Goal: Transaction & Acquisition: Purchase product/service

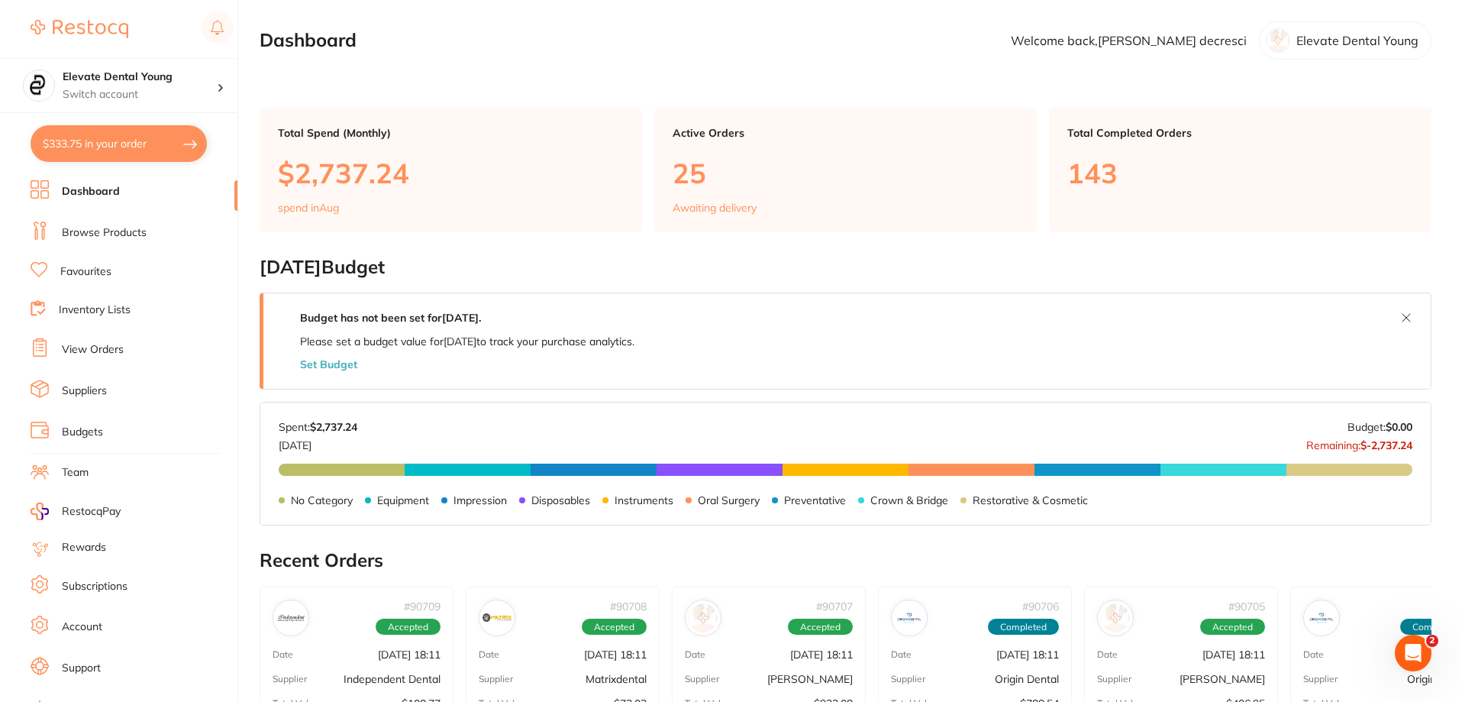
click at [148, 138] on button "$333.75 in your order" at bounding box center [119, 143] width 176 height 37
checkbox input "true"
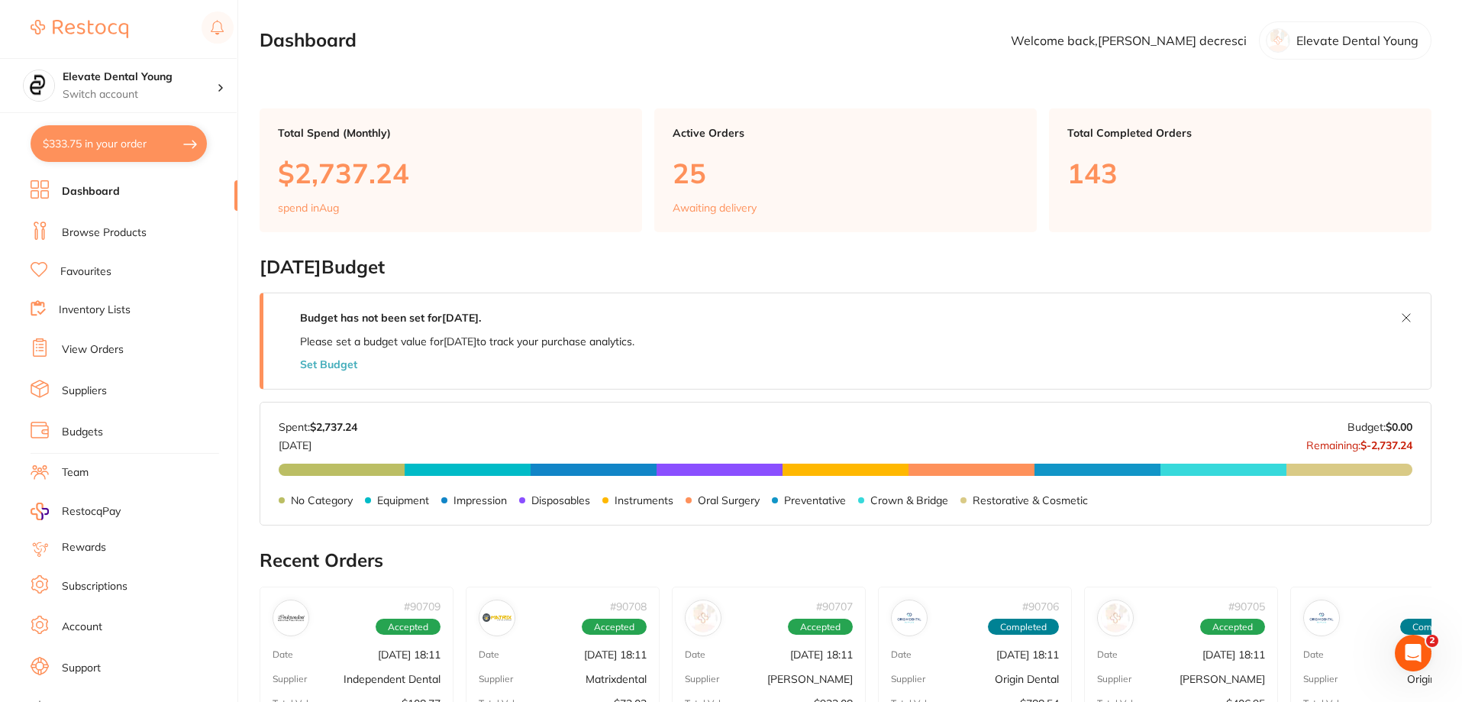
checkbox input "true"
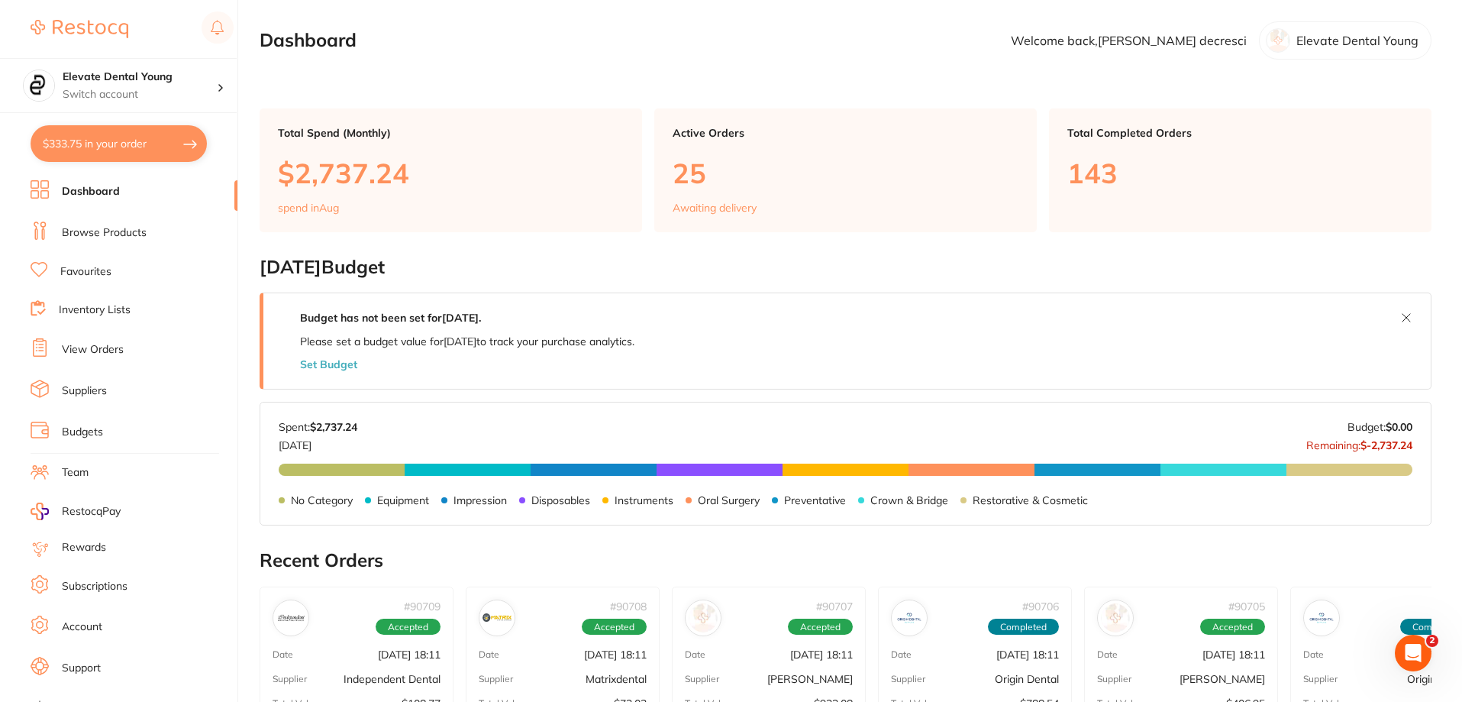
checkbox input "true"
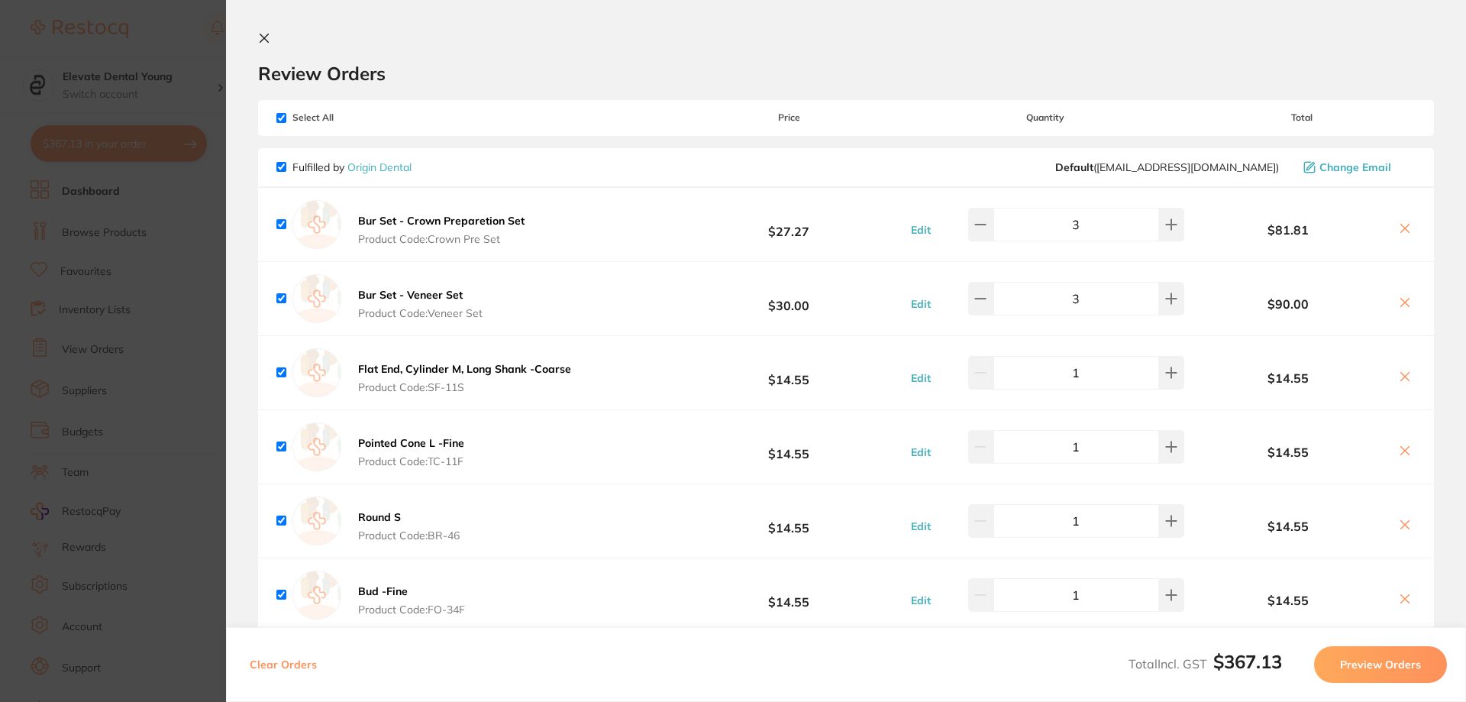
click at [141, 22] on section "Update RRP Set your pre negotiated price for this item. Item Agreed RRP (excl. …" at bounding box center [733, 351] width 1466 height 702
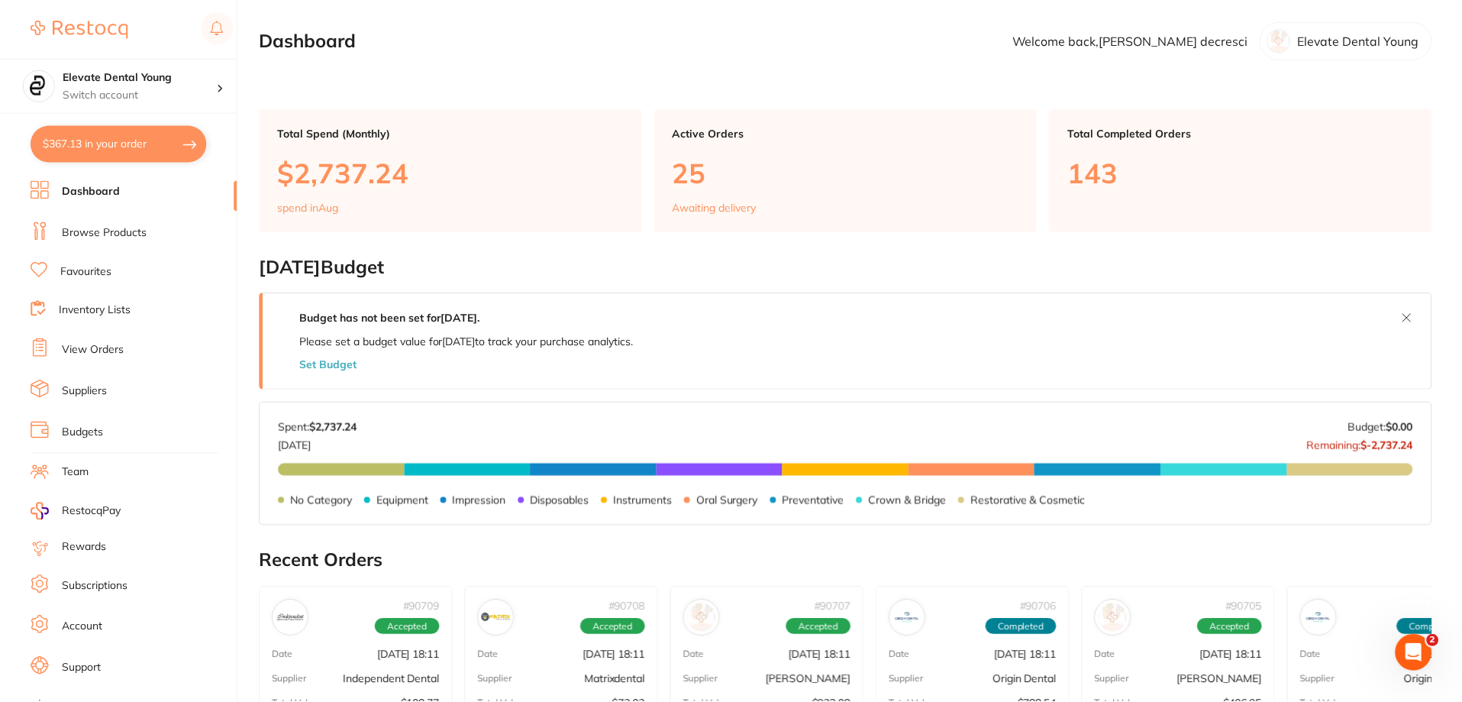
scroll to position [2, 0]
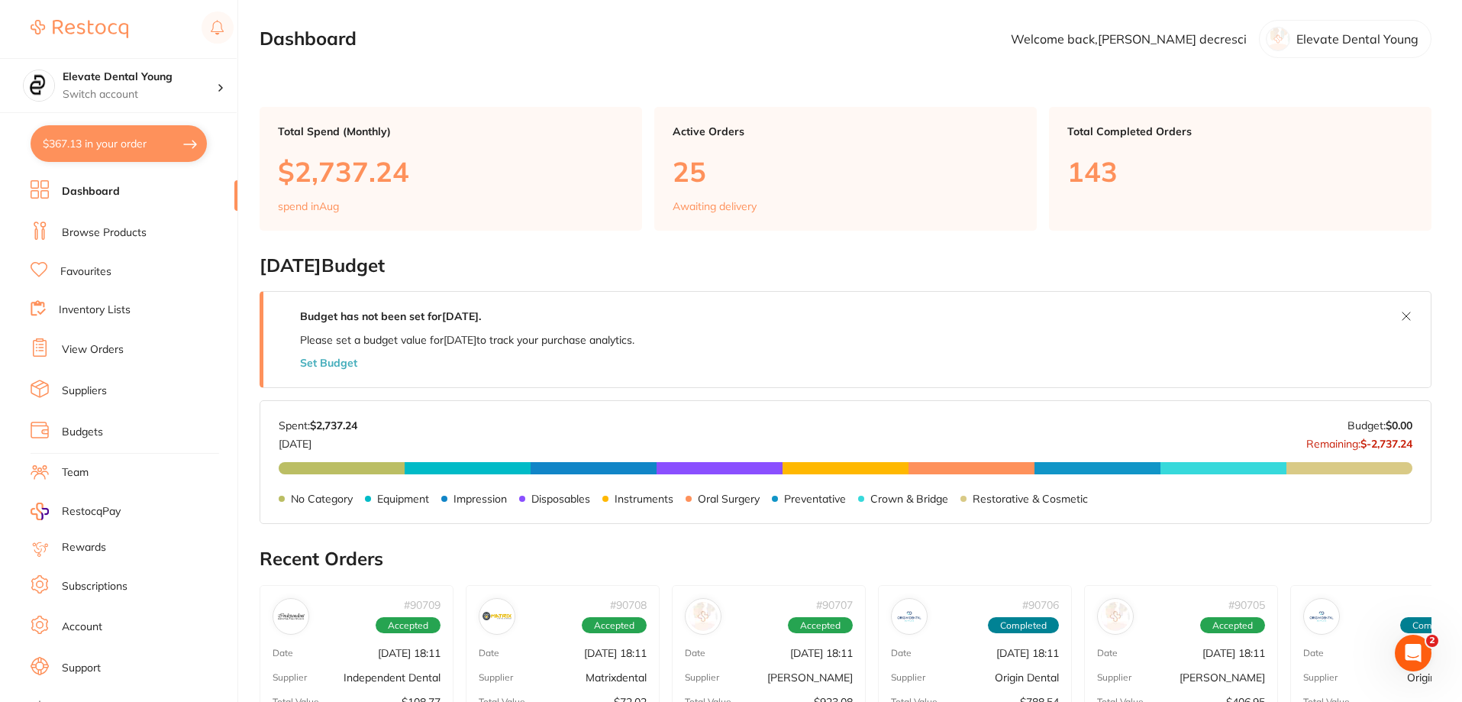
click at [115, 237] on link "Browse Products" at bounding box center [104, 232] width 85 height 15
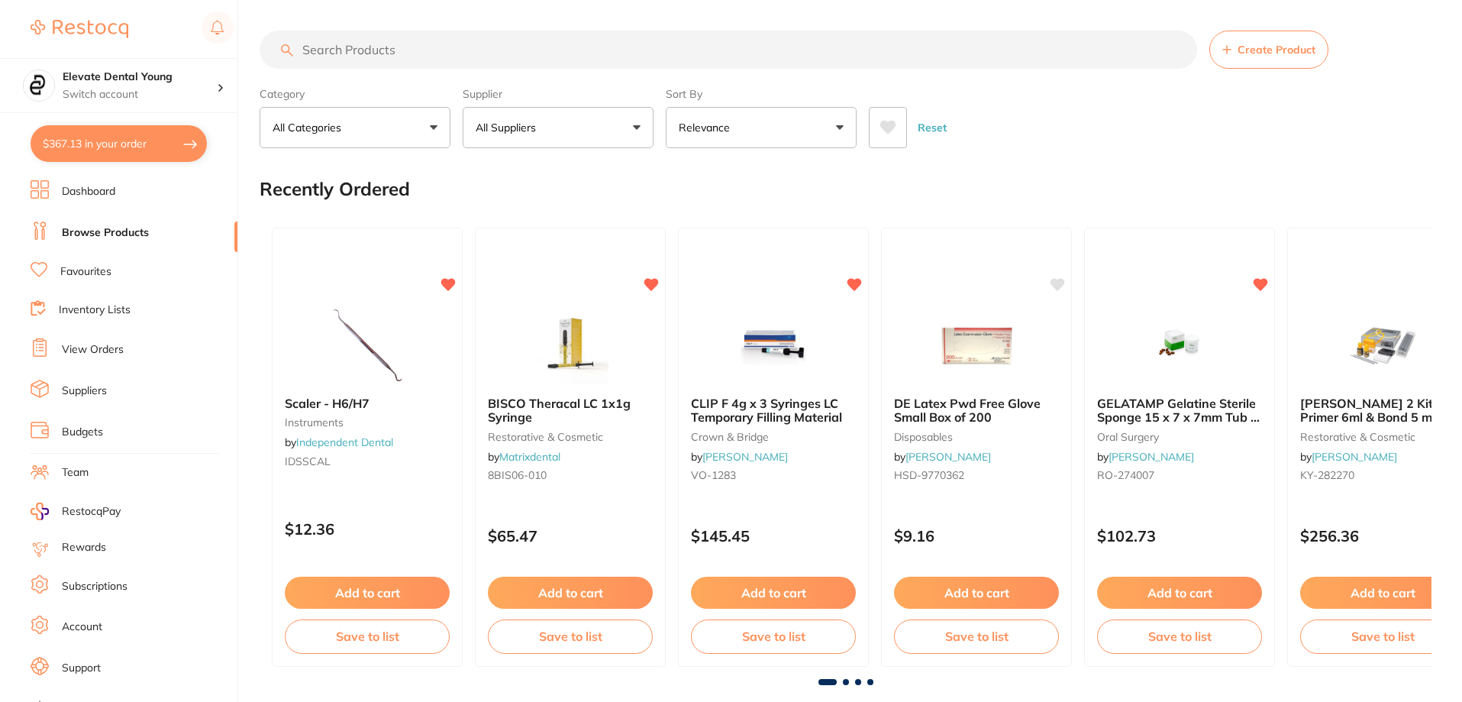
click at [390, 55] on input "search" at bounding box center [728, 50] width 937 height 38
type input "small gloves"
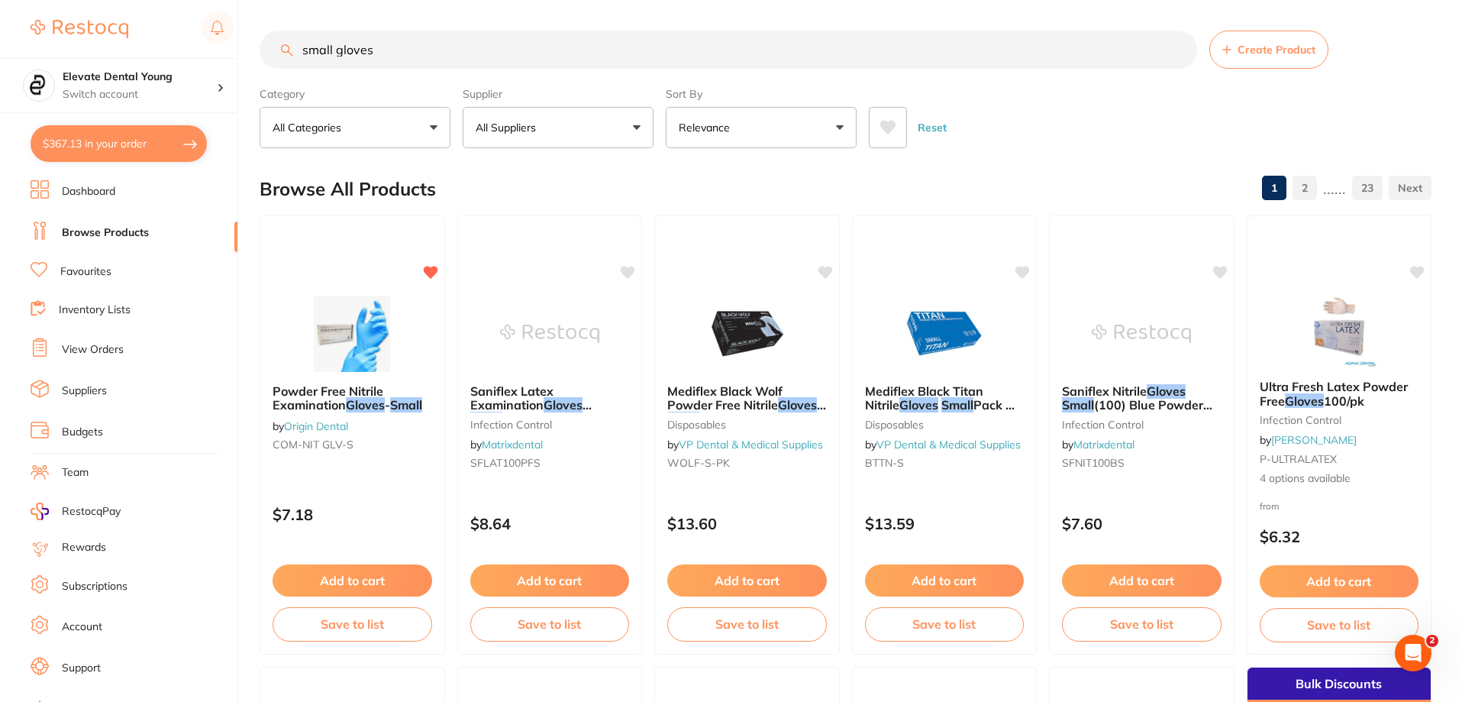
click at [606, 136] on button "All Suppliers" at bounding box center [558, 127] width 191 height 41
type input "henr"
click at [545, 253] on p "[PERSON_NAME]" at bounding box center [567, 260] width 98 height 14
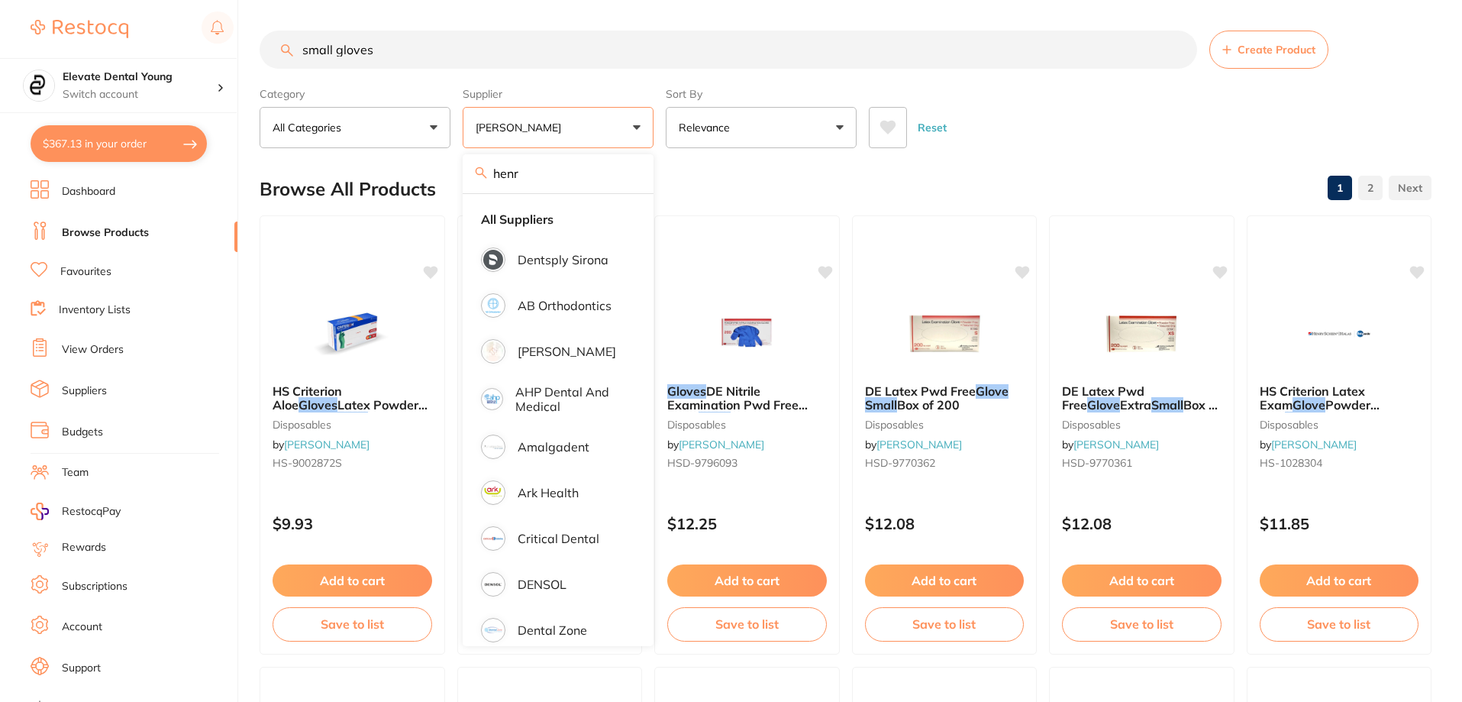
click at [732, 135] on div "Reset" at bounding box center [1144, 121] width 550 height 53
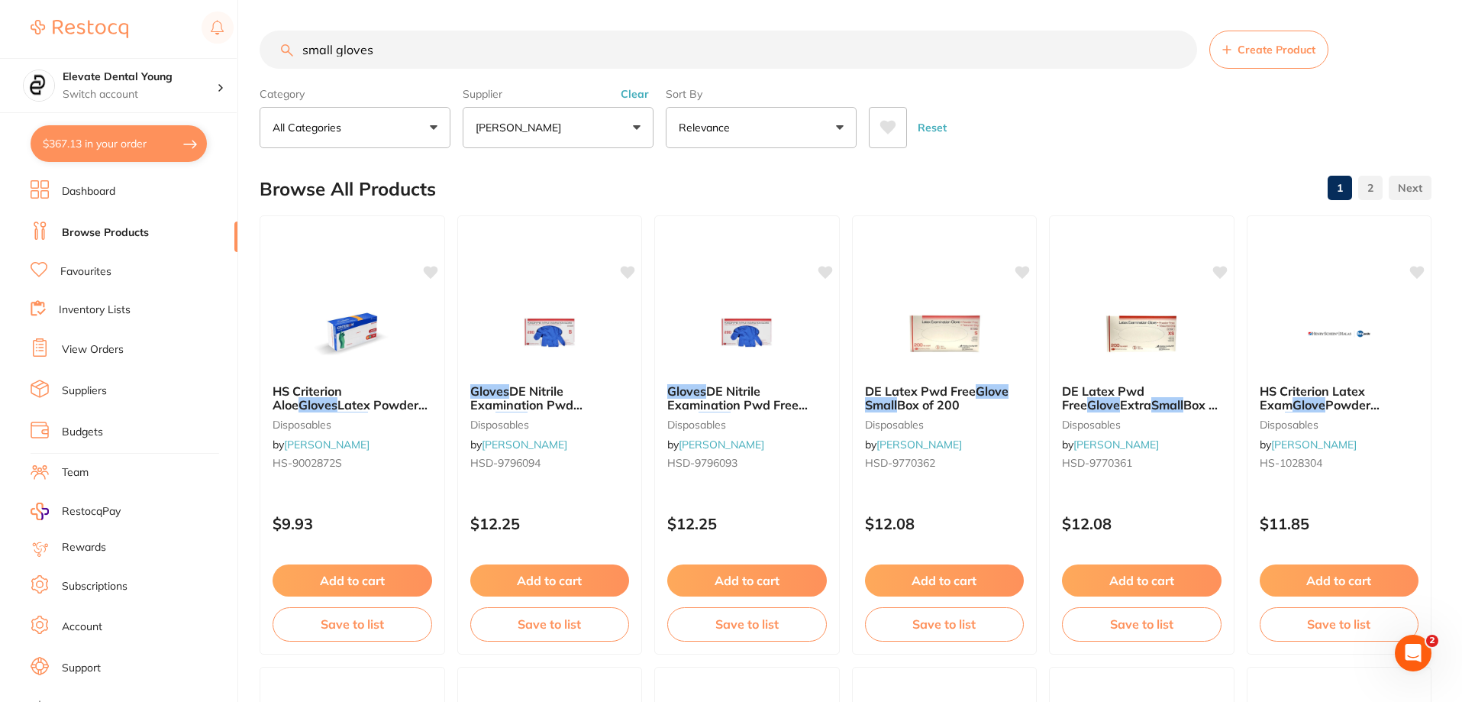
click at [646, 98] on button "Clear" at bounding box center [634, 94] width 37 height 14
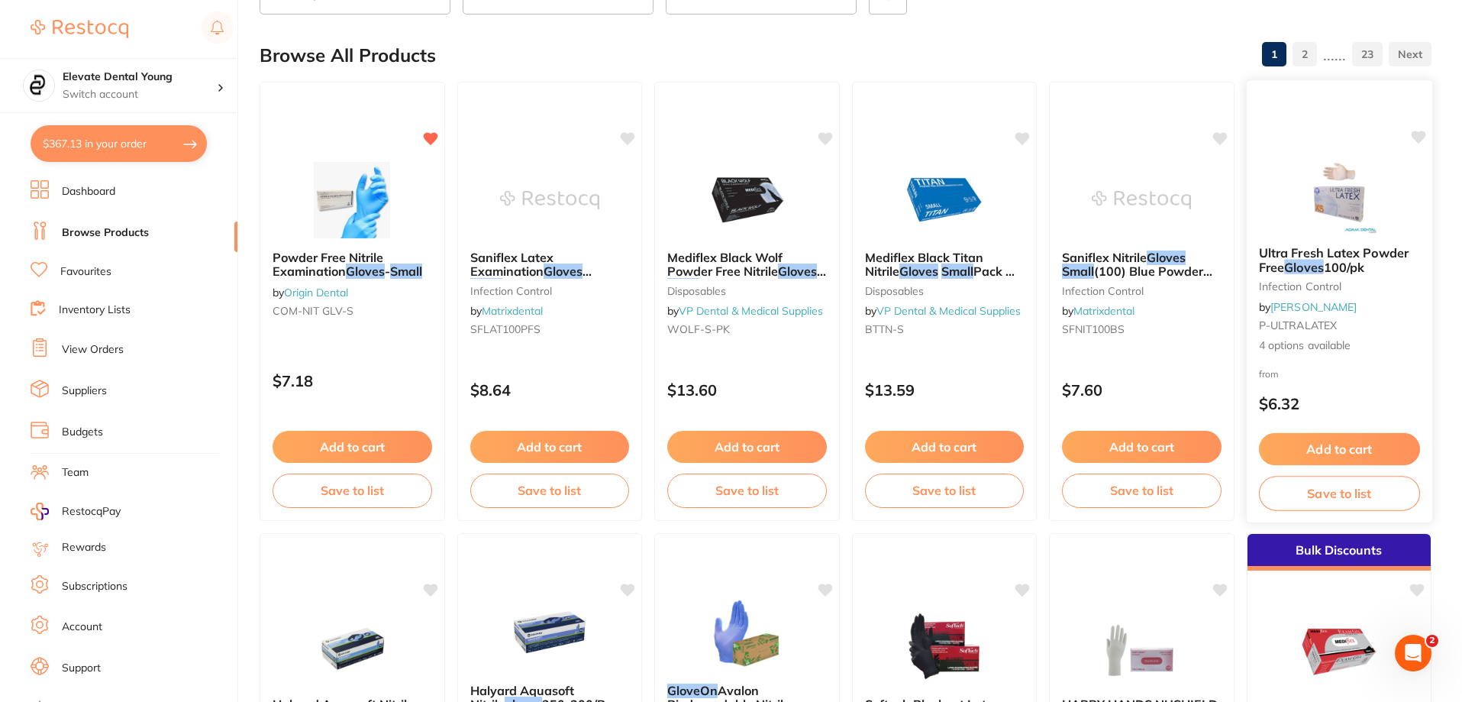
scroll to position [153, 0]
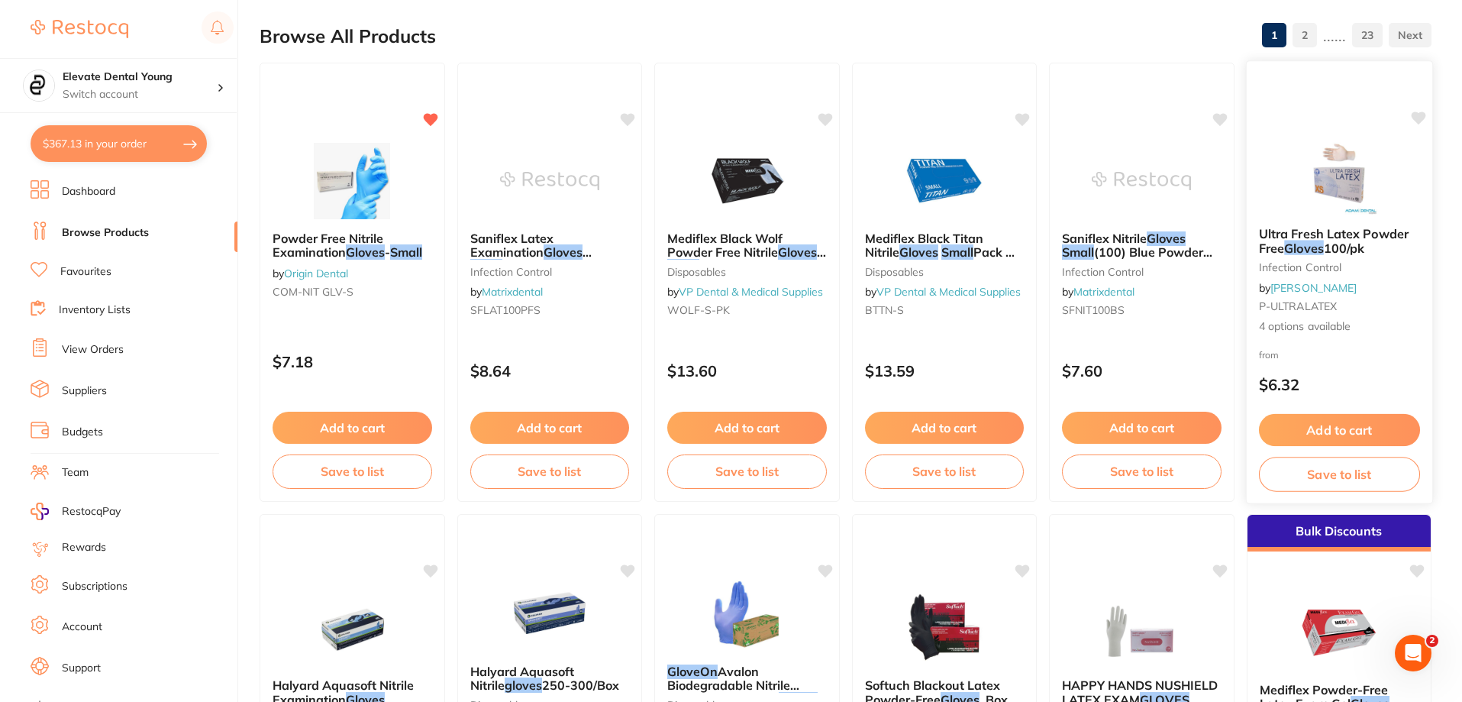
click at [732, 430] on button "Add to cart" at bounding box center [1338, 430] width 161 height 33
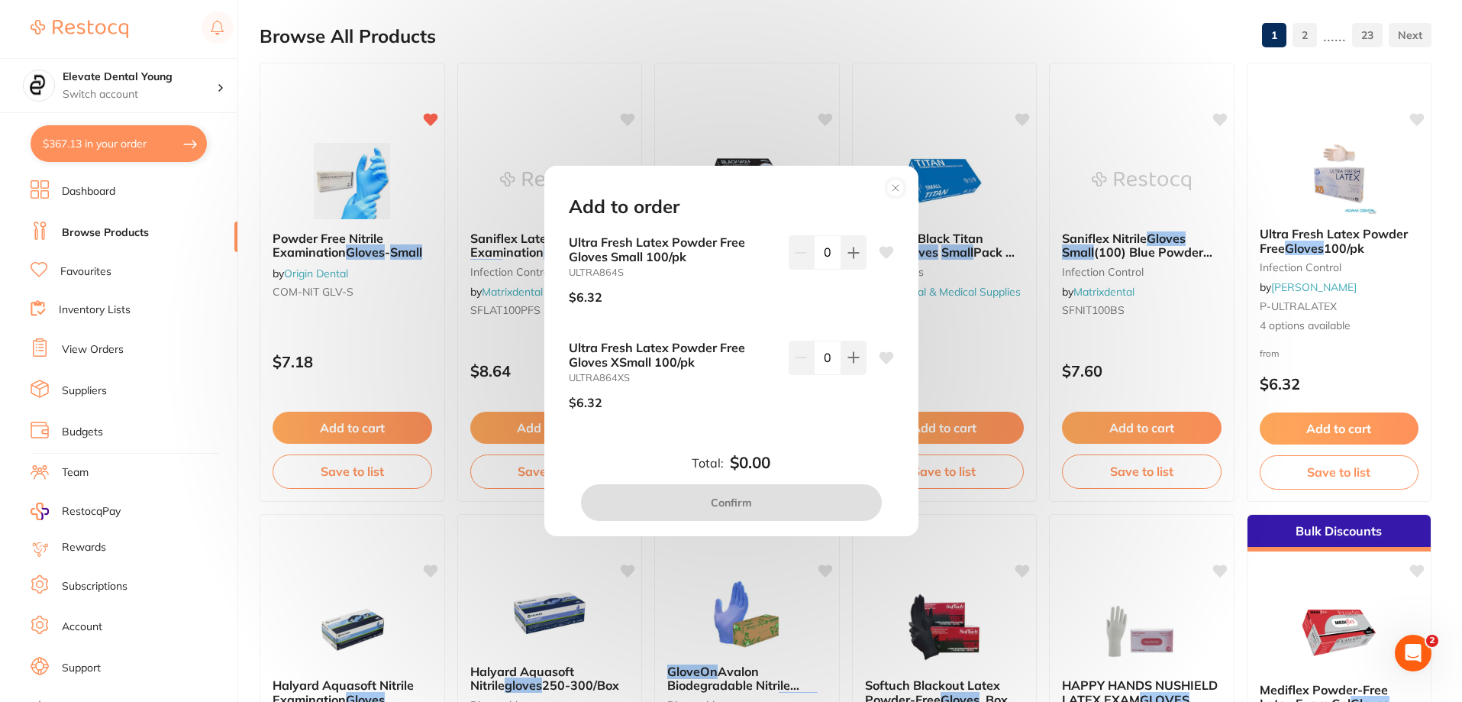
scroll to position [0, 0]
click at [732, 258] on input "0" at bounding box center [827, 252] width 27 height 34
type input "60"
click at [732, 284] on div "60" at bounding box center [828, 275] width 78 height 81
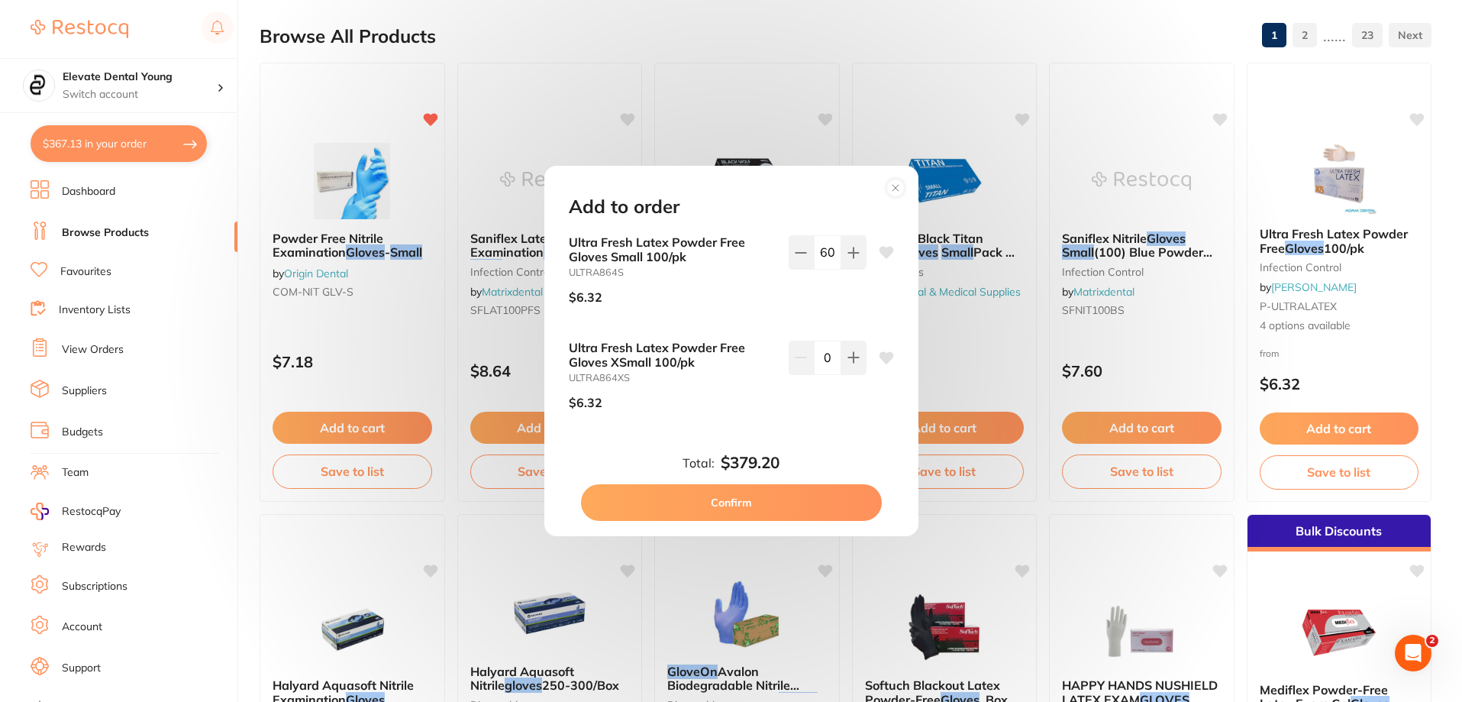
click at [732, 495] on button "Confirm" at bounding box center [731, 502] width 301 height 37
checkbox input "false"
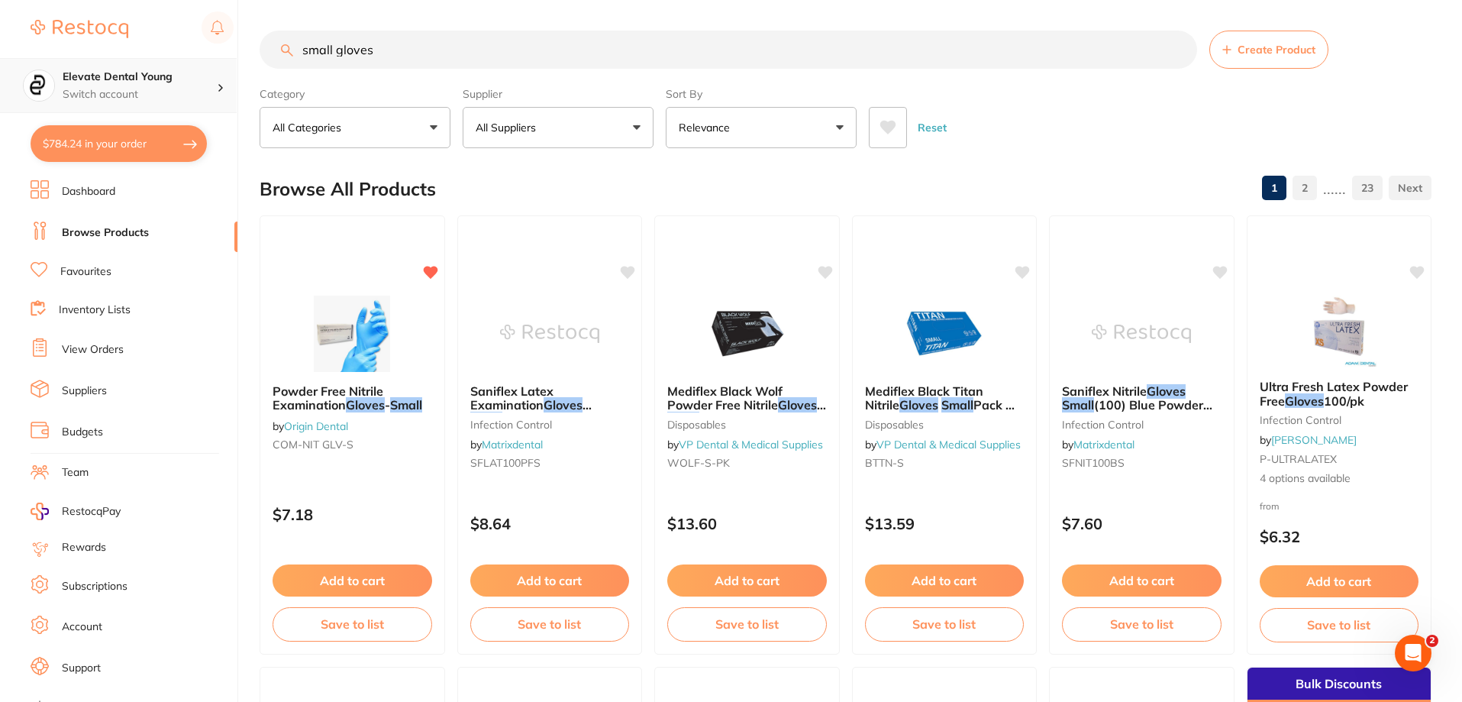
scroll to position [1, 0]
drag, startPoint x: 404, startPoint y: 54, endPoint x: 0, endPoint y: 68, distance: 404.0
click at [0, 68] on div "$784.24 Elevate Dental Young Switch account Elevate Dental Young Hilltops Denti…" at bounding box center [731, 351] width 1462 height 702
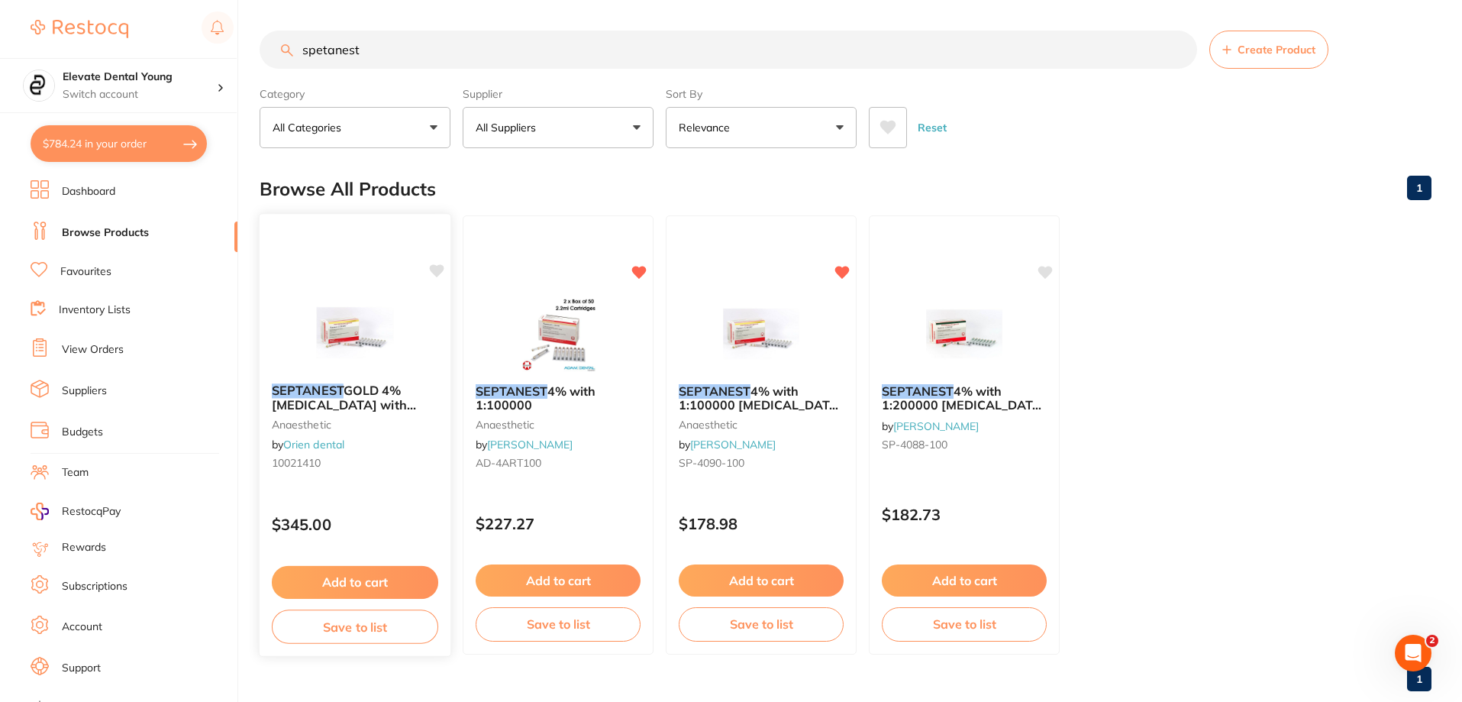
scroll to position [0, 0]
type input "spetanest"
click at [732, 575] on button "Add to cart" at bounding box center [761, 582] width 166 height 33
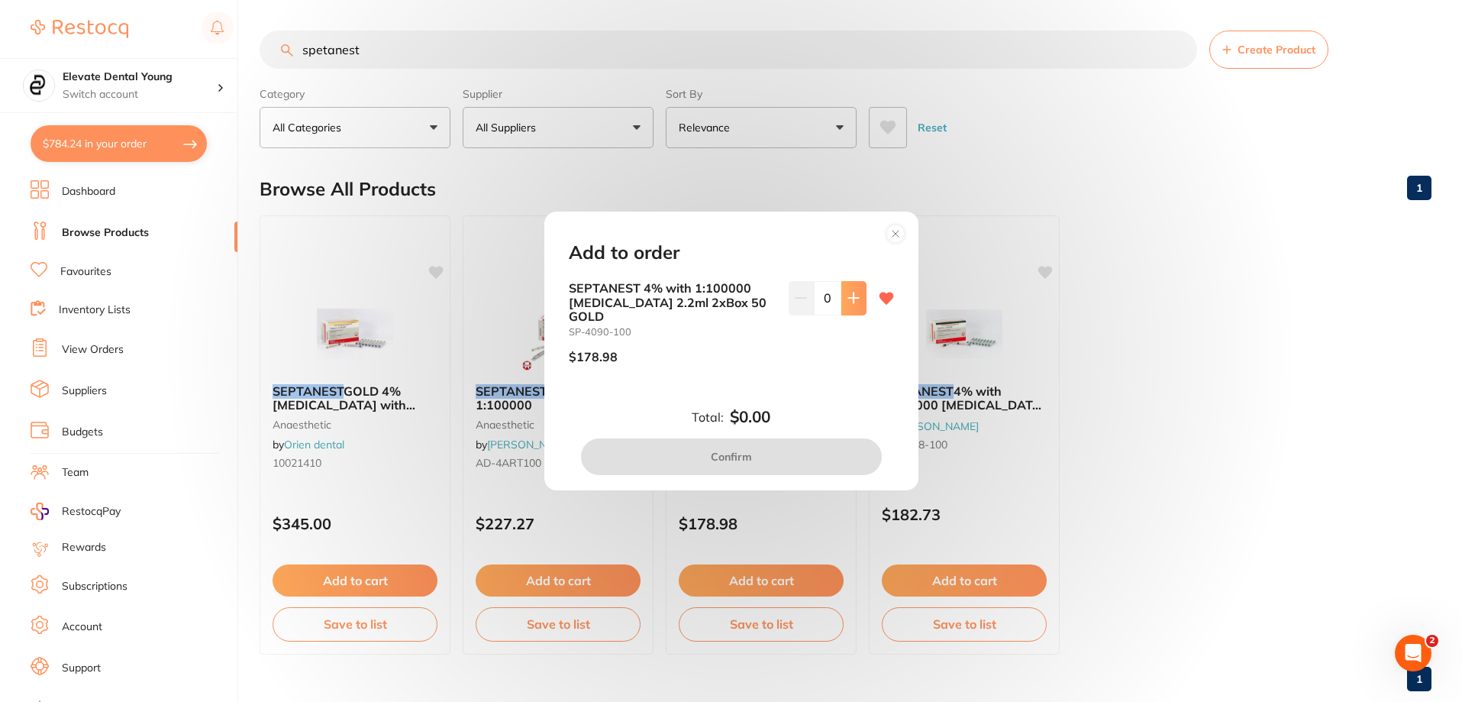
click at [732, 304] on icon at bounding box center [853, 298] width 12 height 12
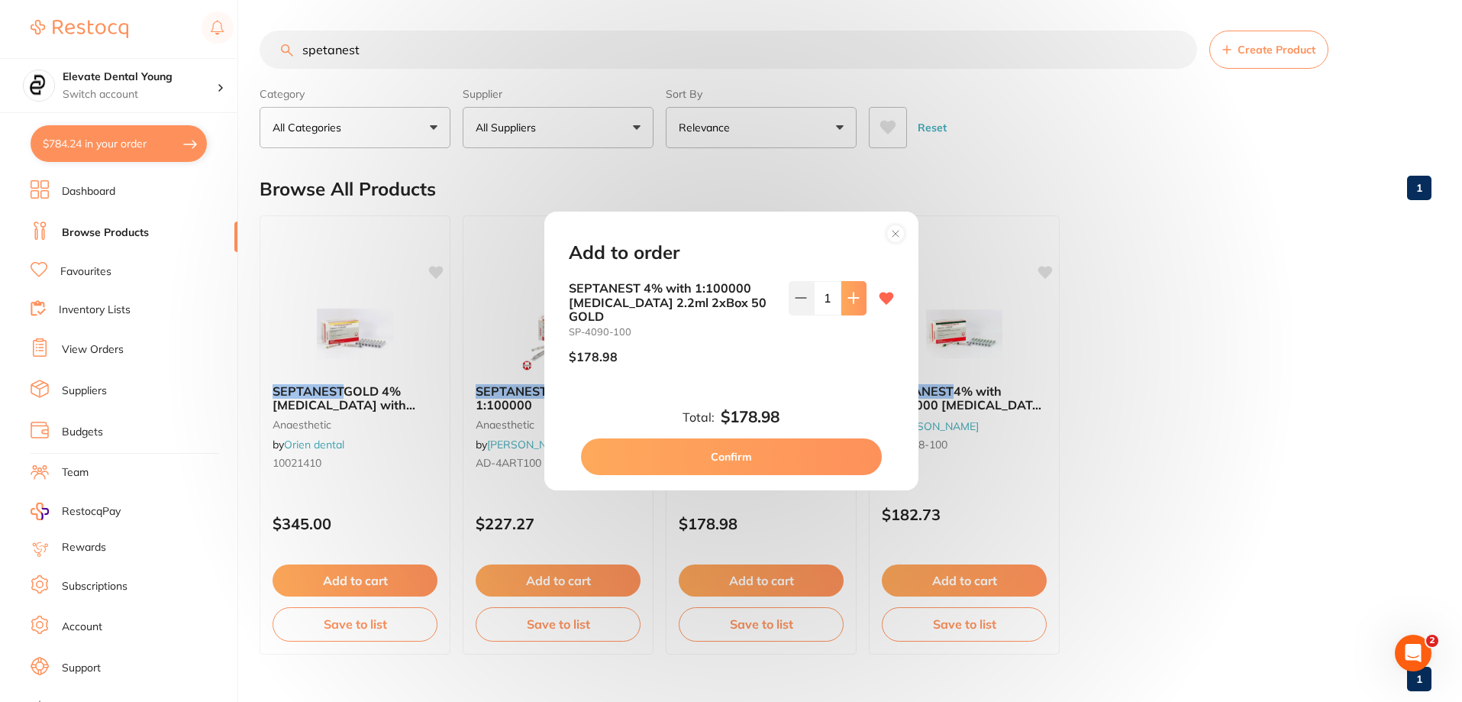
click at [732, 304] on icon at bounding box center [853, 298] width 12 height 12
type input "2"
click at [732, 462] on button "Confirm" at bounding box center [731, 456] width 301 height 37
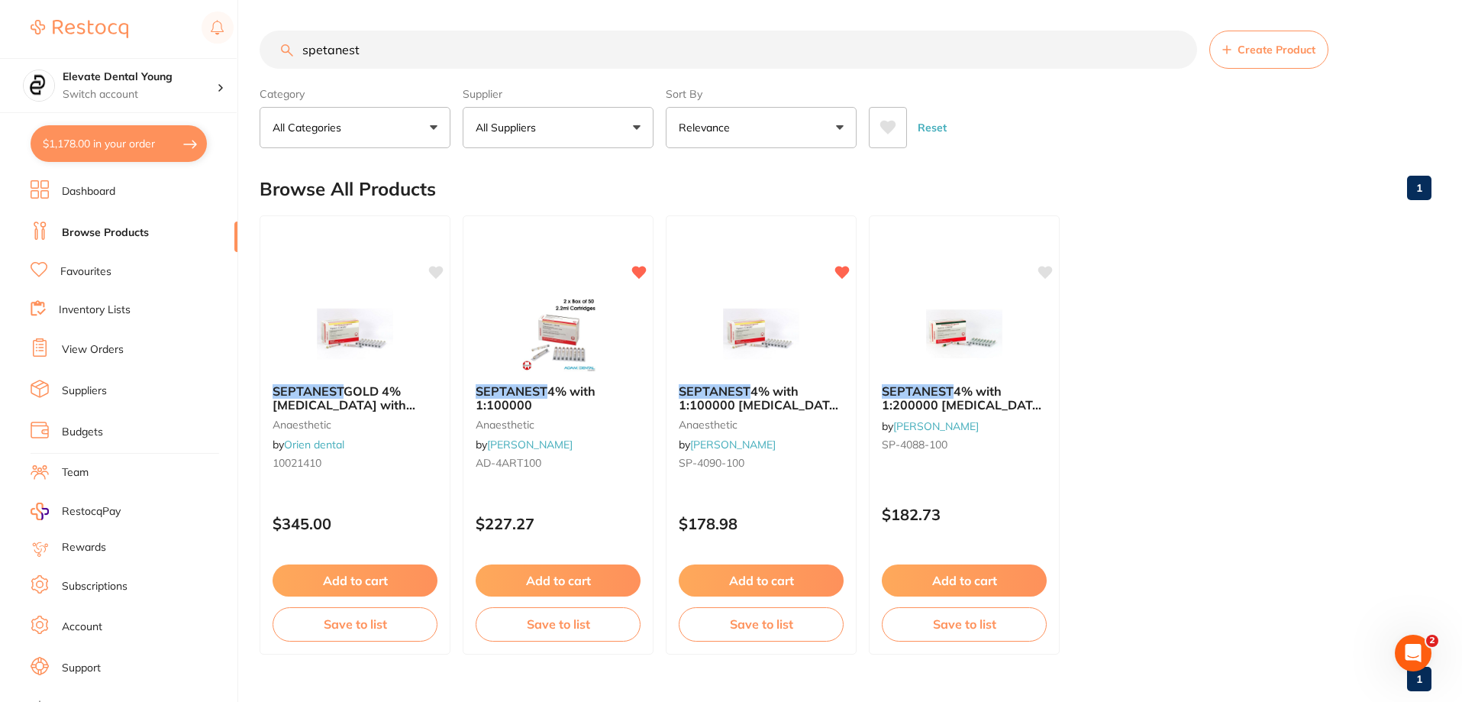
click at [103, 277] on link "Favourites" at bounding box center [85, 271] width 51 height 15
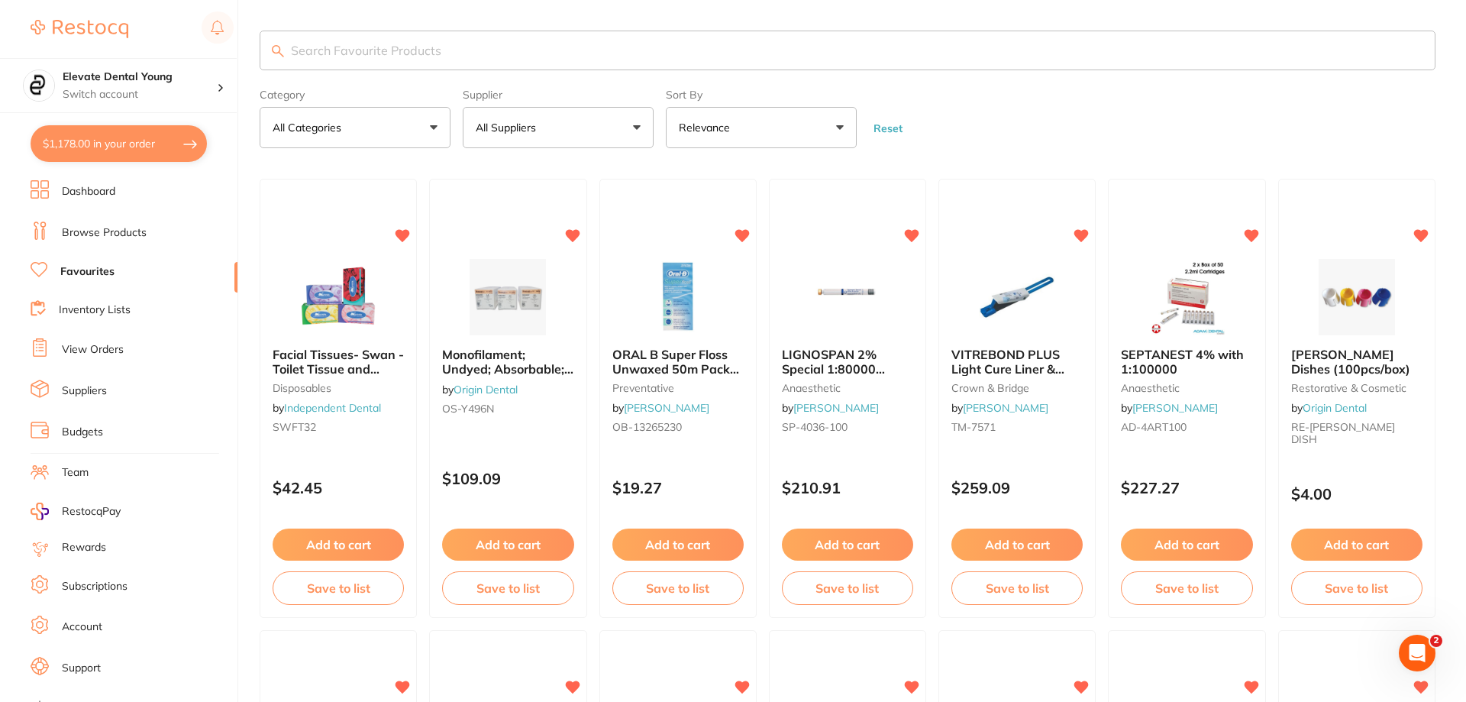
click at [429, 48] on input "search" at bounding box center [848, 51] width 1176 height 40
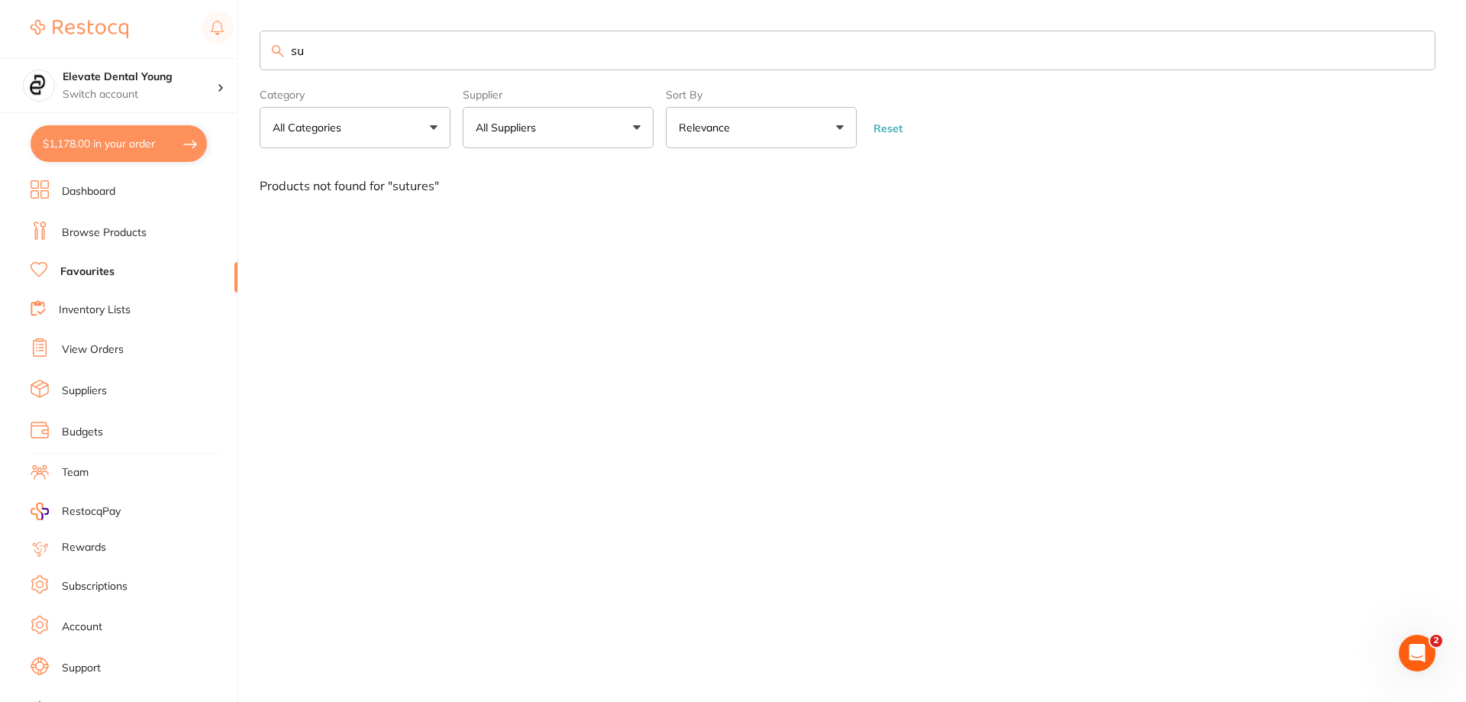
type input "s"
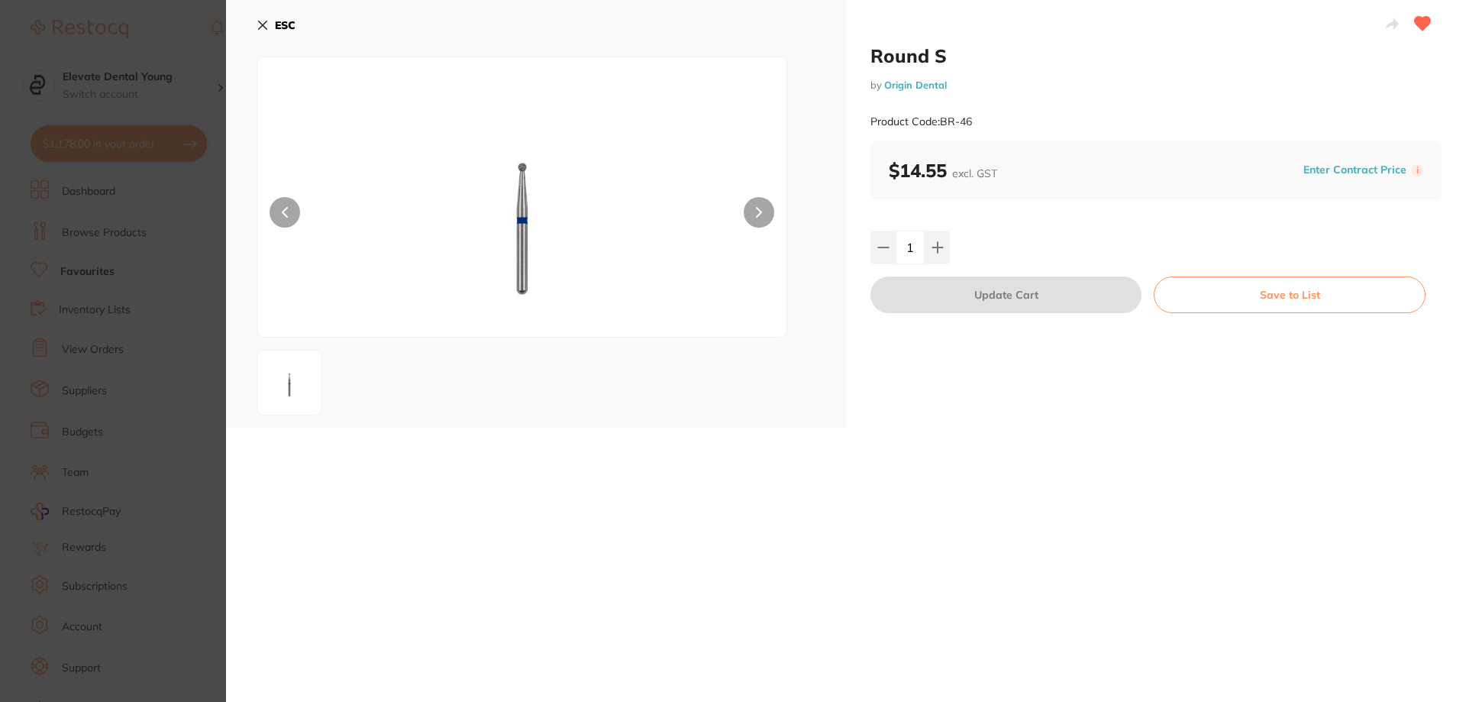
click at [256, 28] on icon at bounding box center [262, 25] width 12 height 12
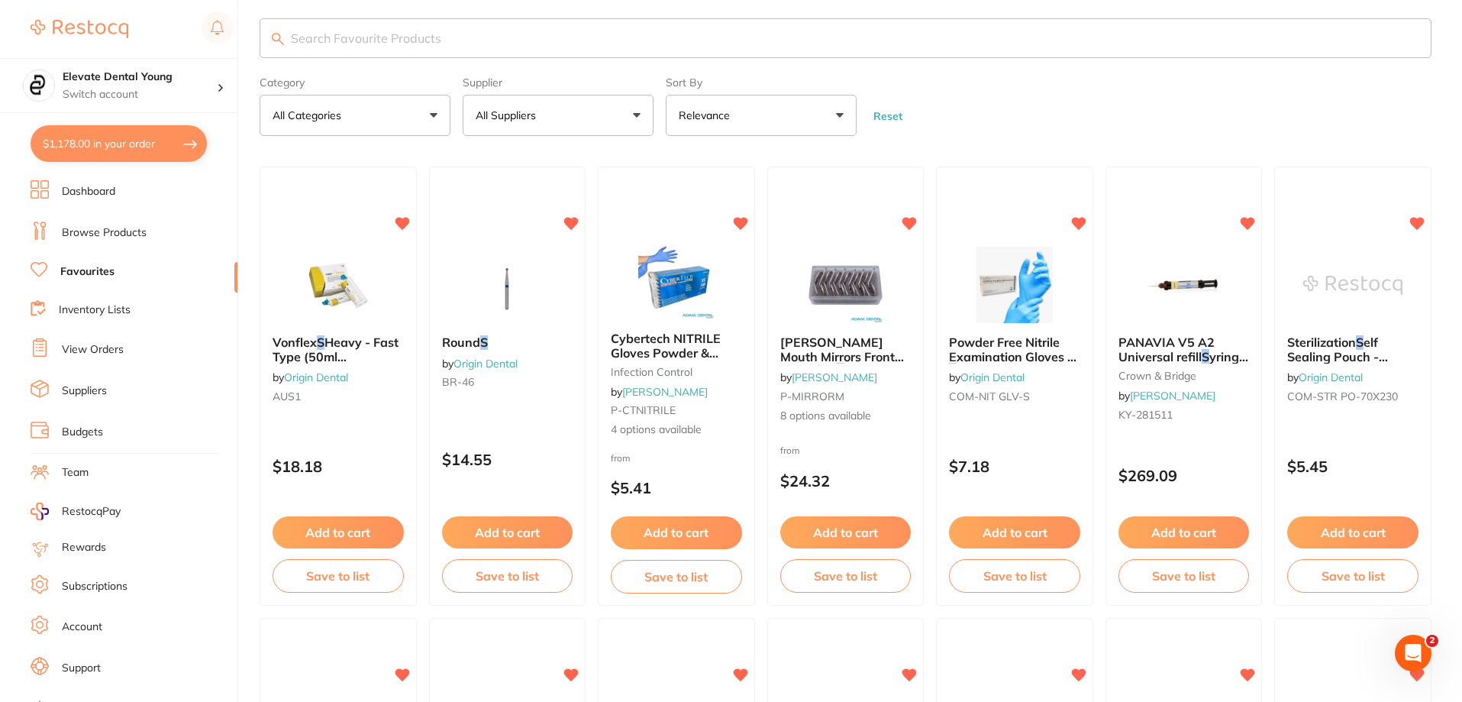
click at [345, 27] on input "search" at bounding box center [846, 38] width 1172 height 40
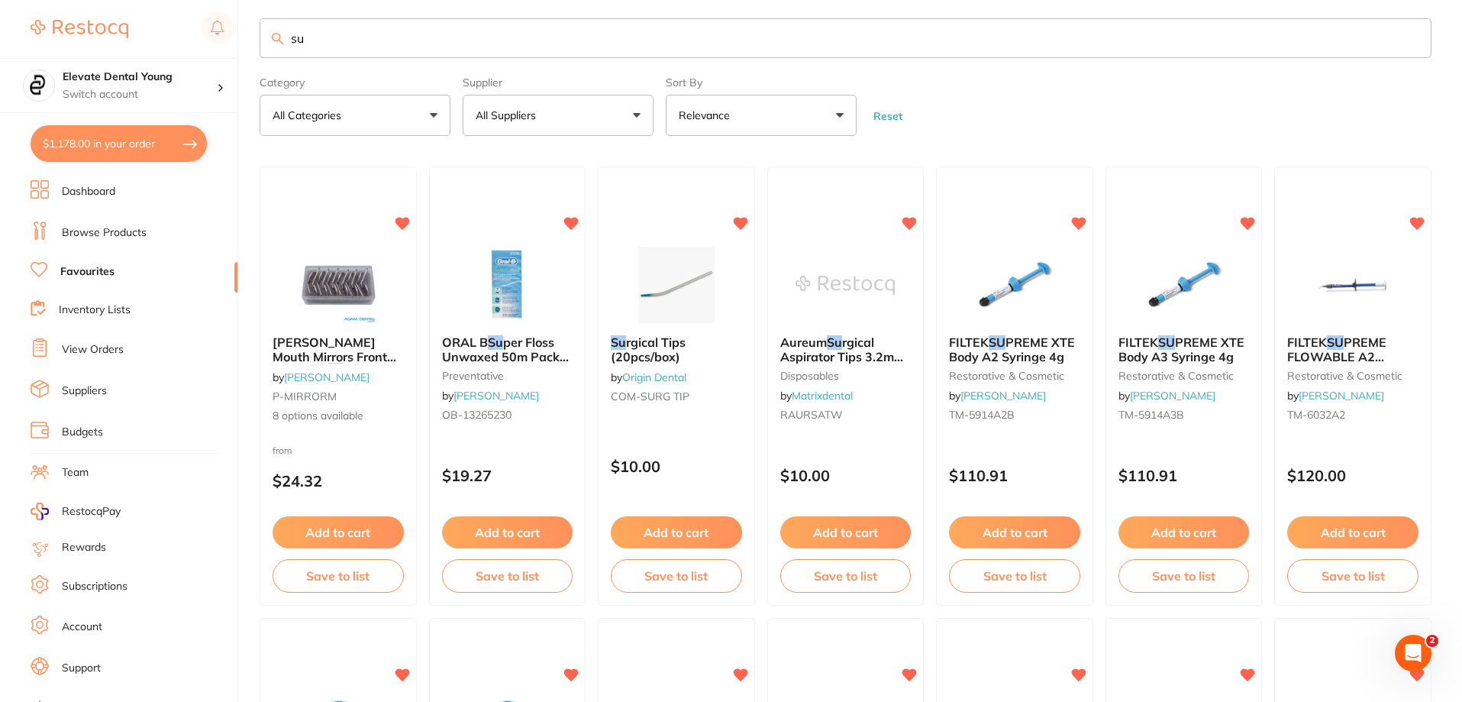
type input "s"
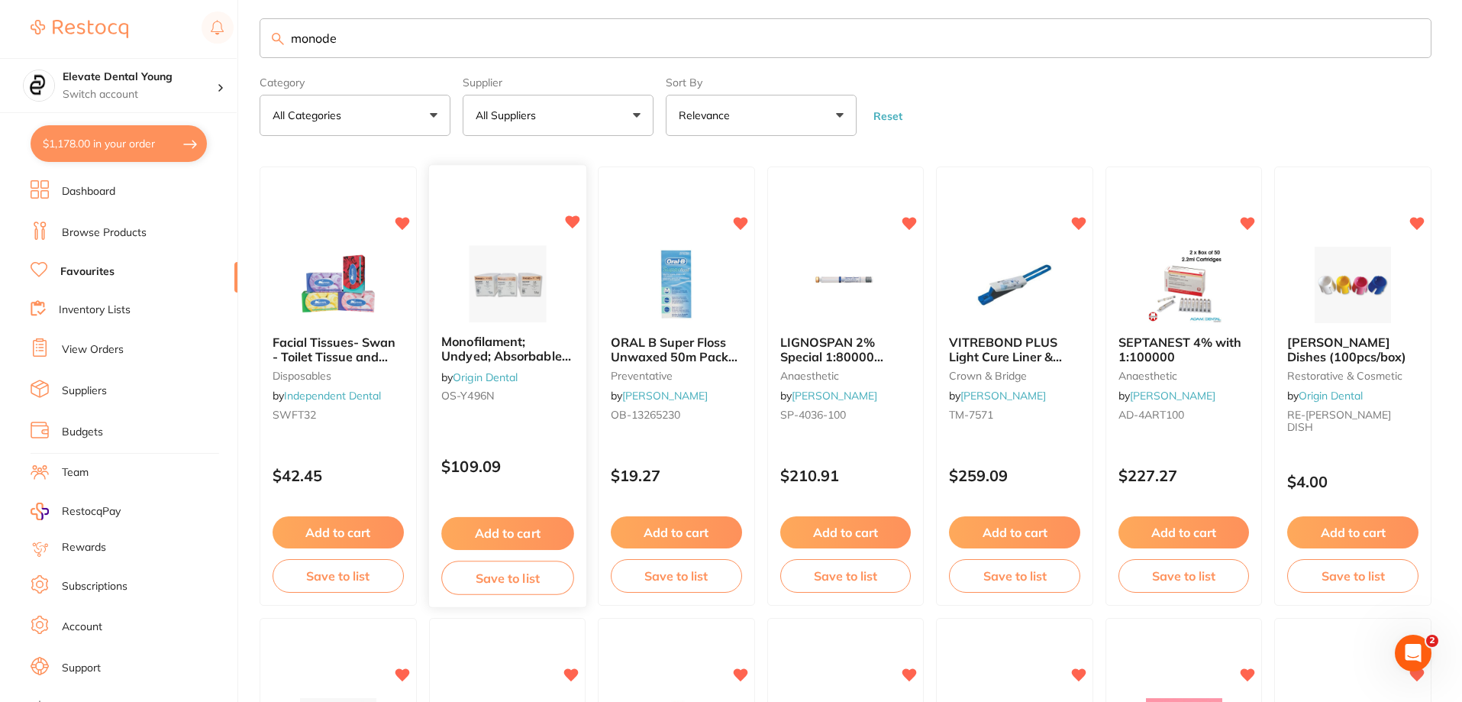
type input "monode"
click at [497, 276] on img at bounding box center [506, 285] width 99 height 76
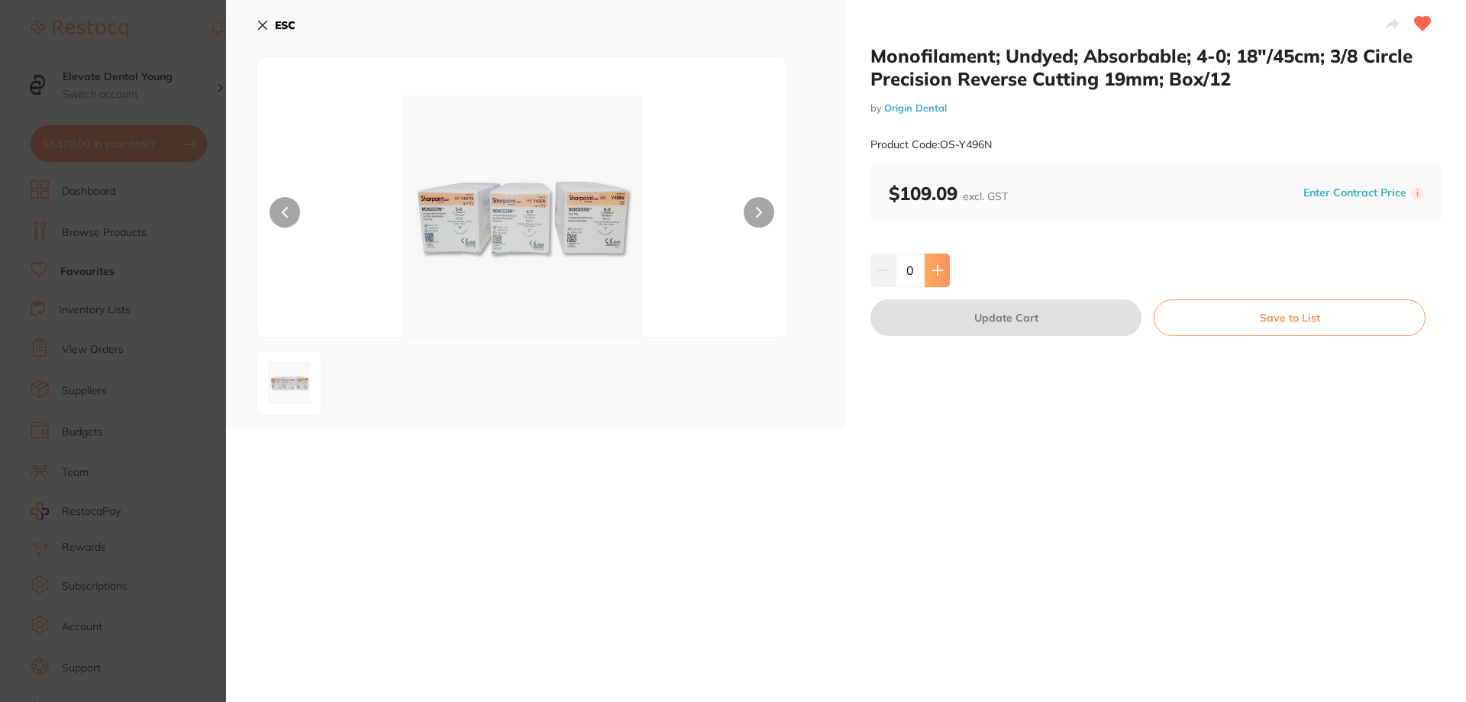
click at [732, 271] on icon at bounding box center [937, 270] width 12 height 12
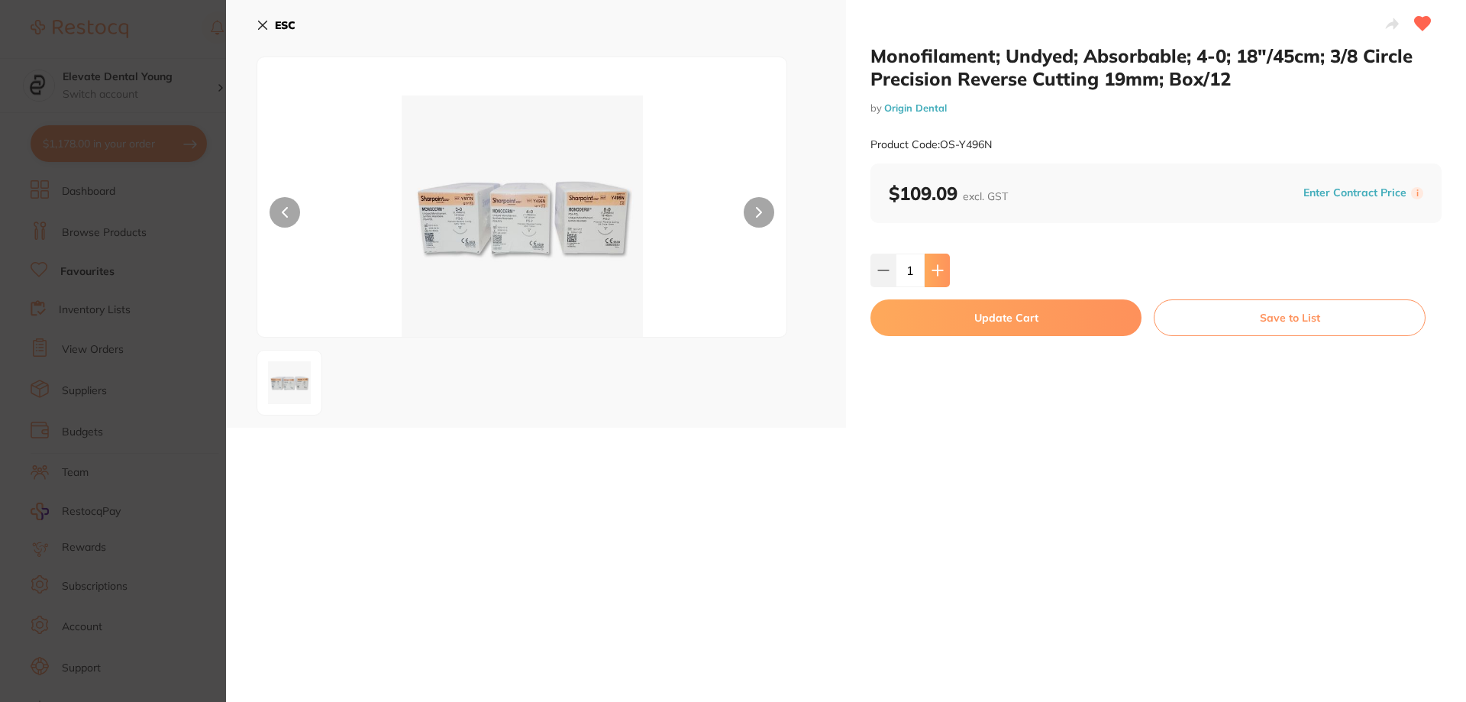
click at [732, 271] on icon at bounding box center [937, 270] width 12 height 12
type input "2"
click at [732, 321] on button "Update Cart" at bounding box center [1005, 317] width 271 height 37
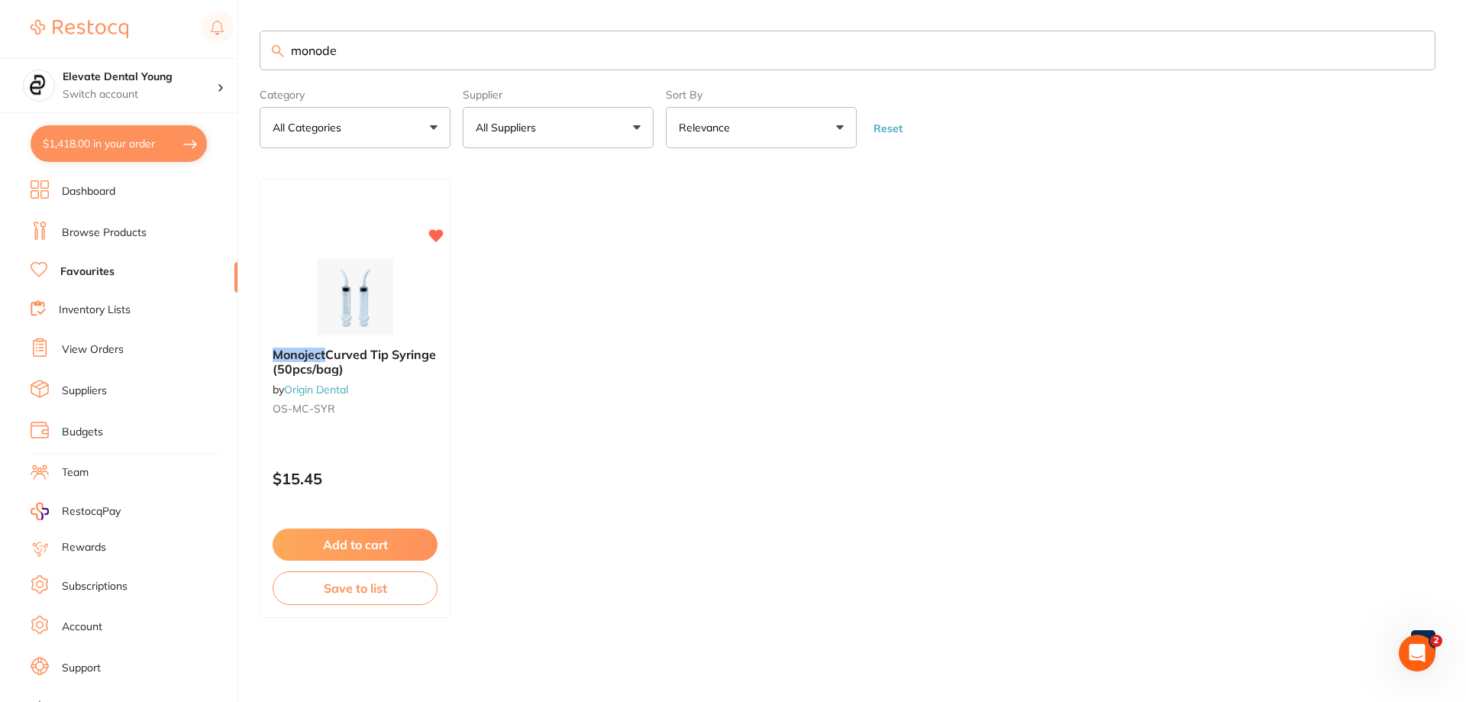
checkbox input "false"
click at [114, 242] on li "Browse Products" at bounding box center [134, 232] width 207 height 23
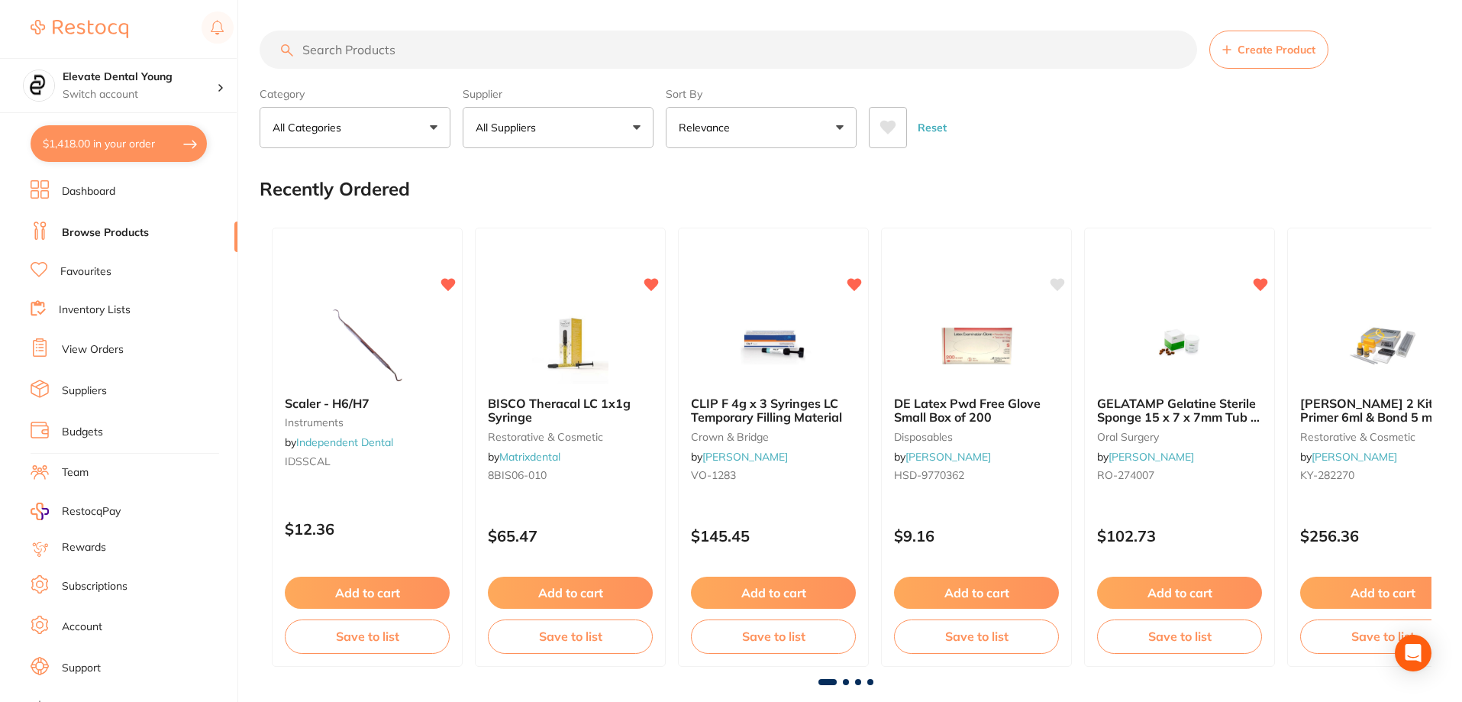
click at [424, 49] on input "search" at bounding box center [728, 50] width 937 height 38
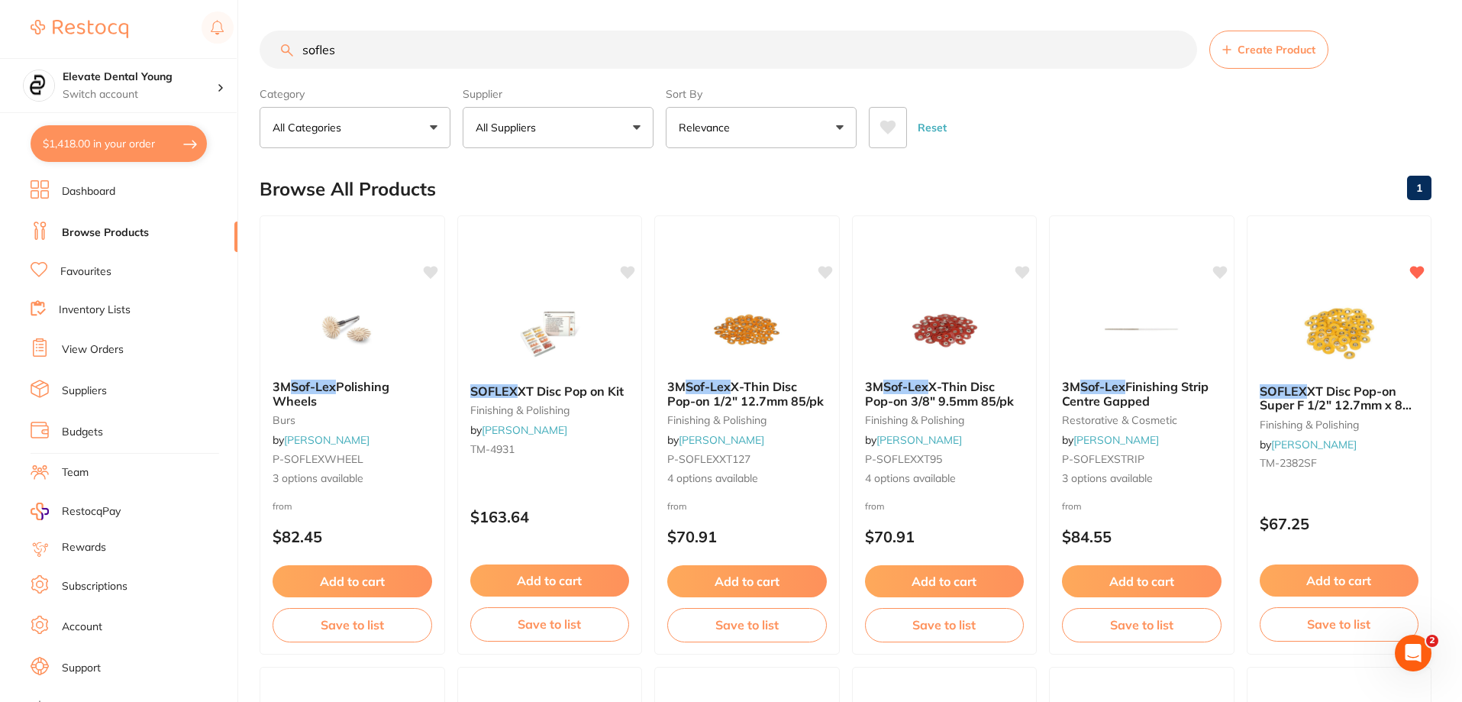
type input "sofles"
click at [86, 271] on link "Favourites" at bounding box center [85, 271] width 51 height 15
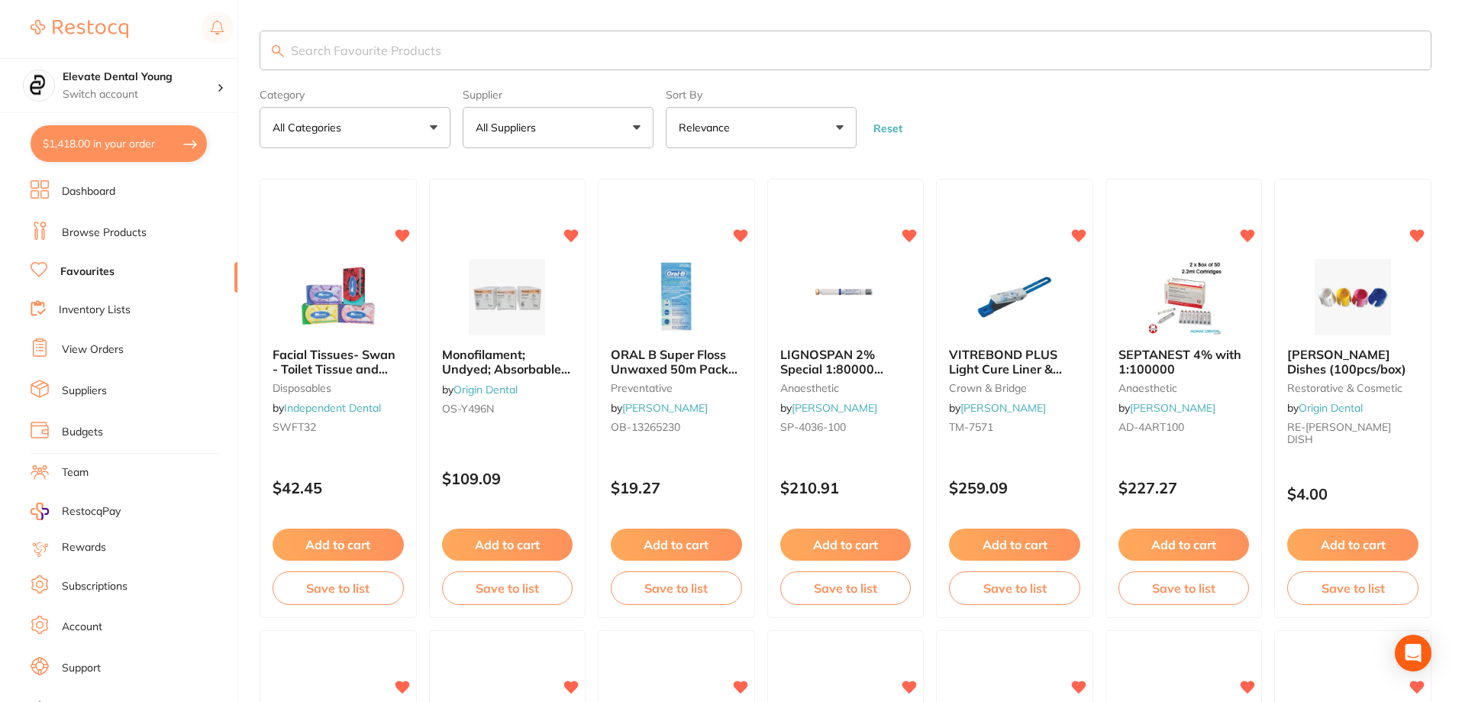
click at [340, 49] on input "search" at bounding box center [846, 51] width 1172 height 40
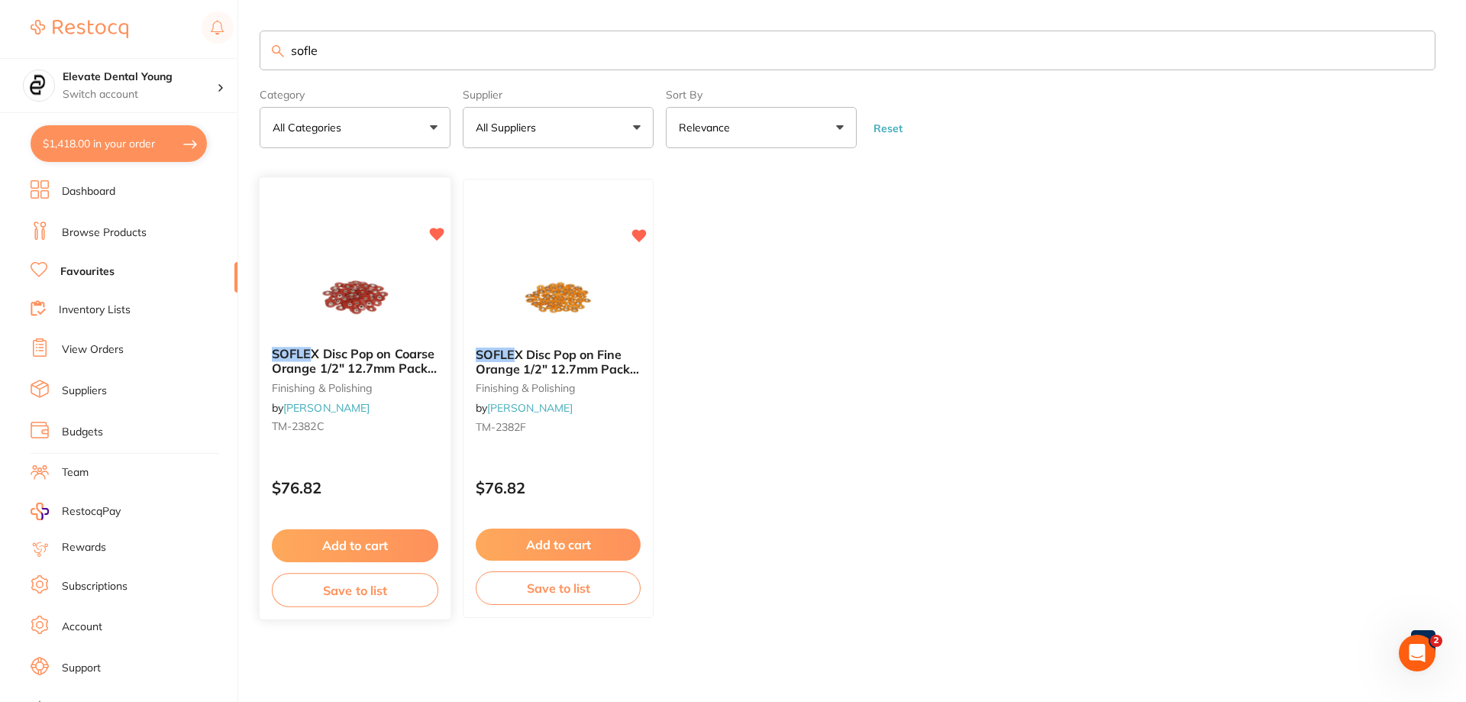
type input "sofle"
click at [346, 533] on button "Add to cart" at bounding box center [355, 545] width 166 height 33
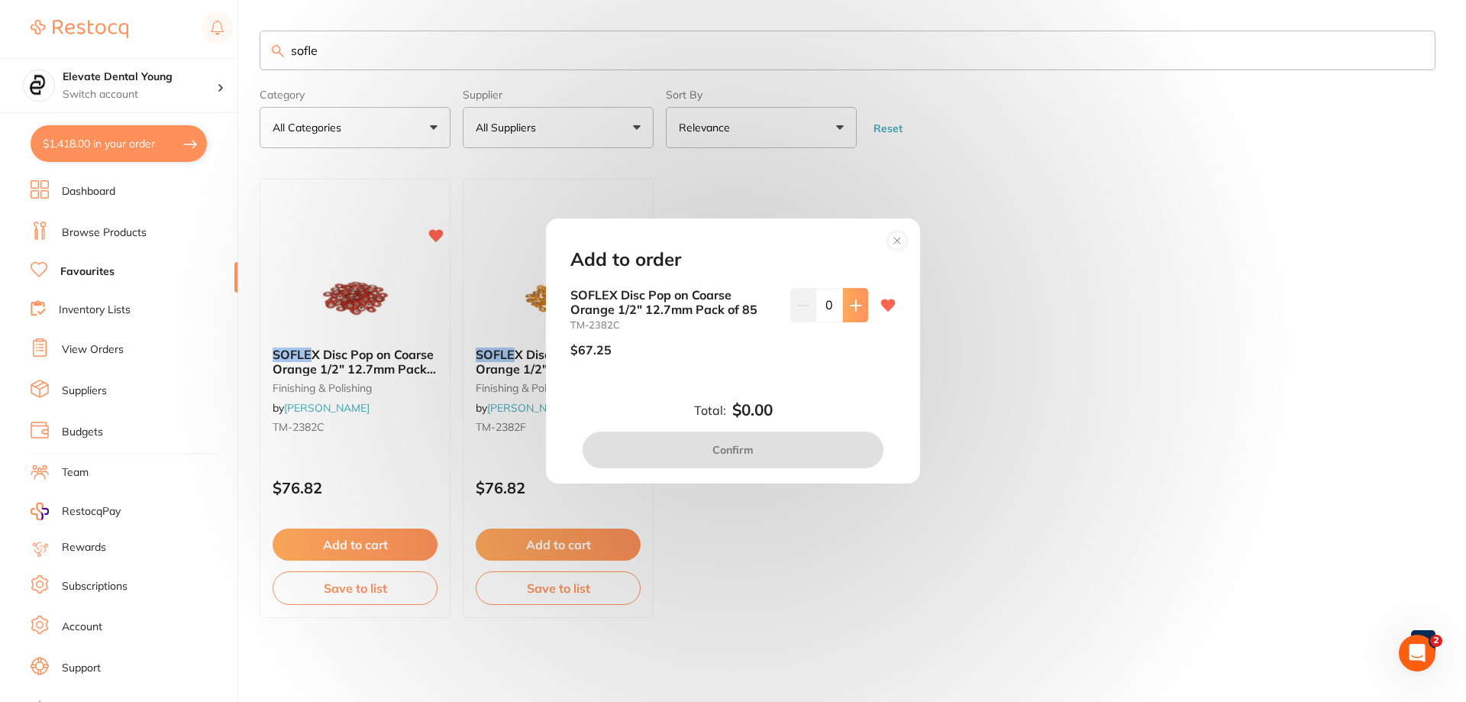
click at [732, 318] on button at bounding box center [855, 305] width 25 height 34
type input "1"
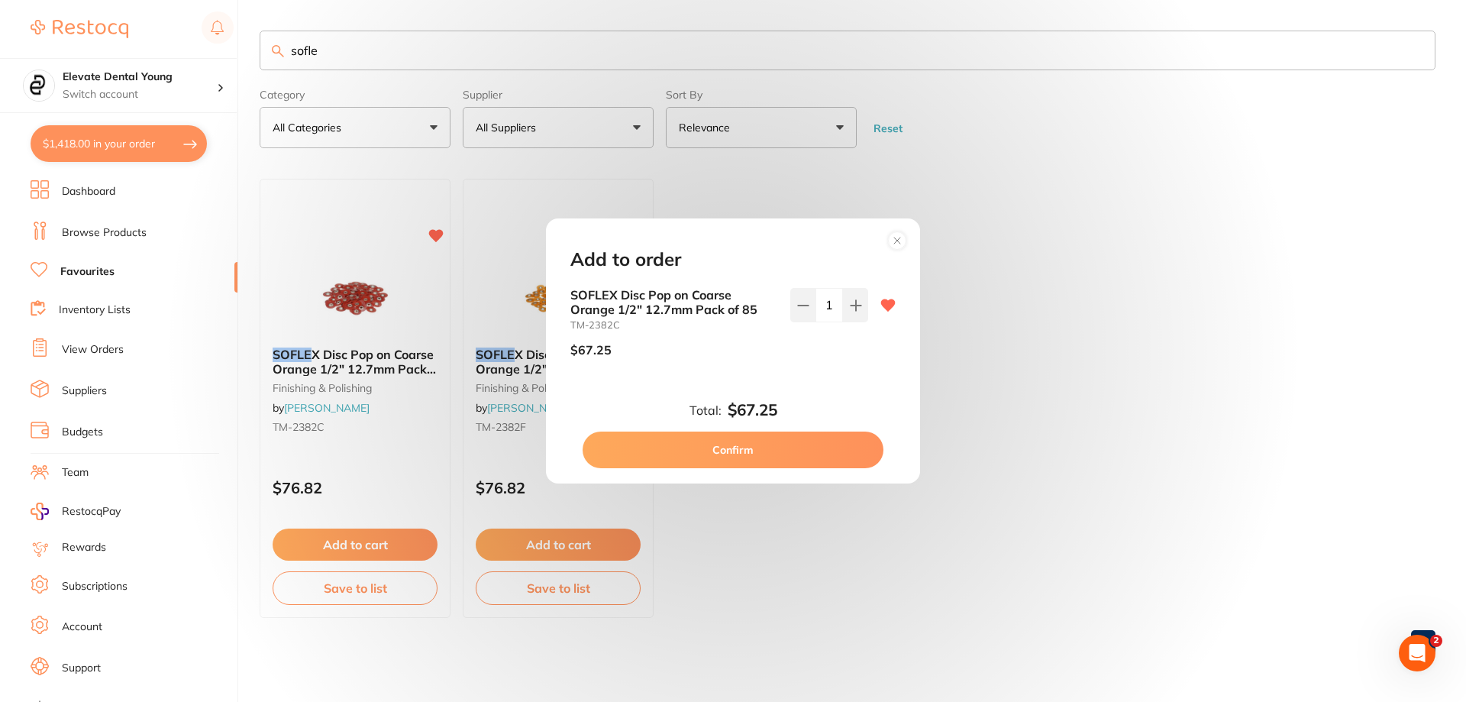
click at [732, 453] on button "Confirm" at bounding box center [732, 449] width 301 height 37
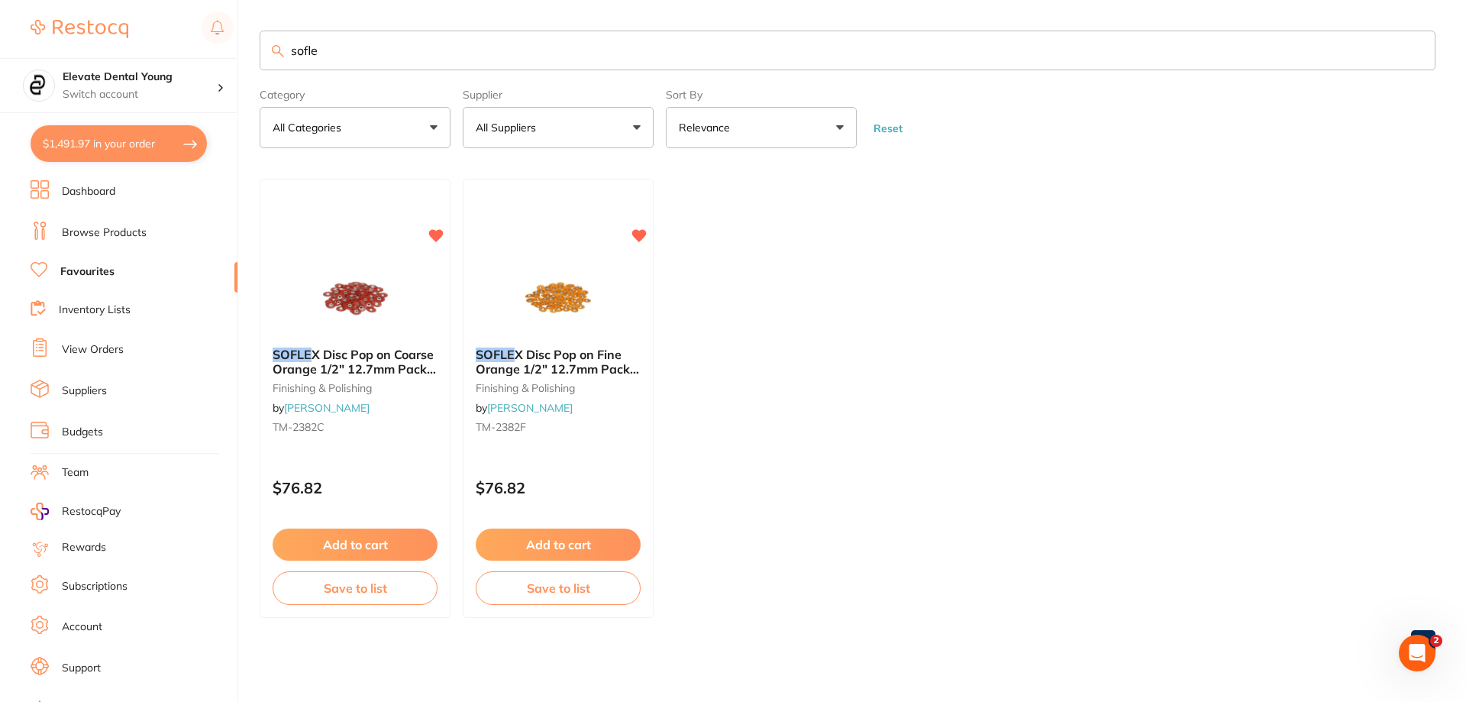
click at [351, 50] on input "sofle" at bounding box center [848, 51] width 1176 height 40
type input "s"
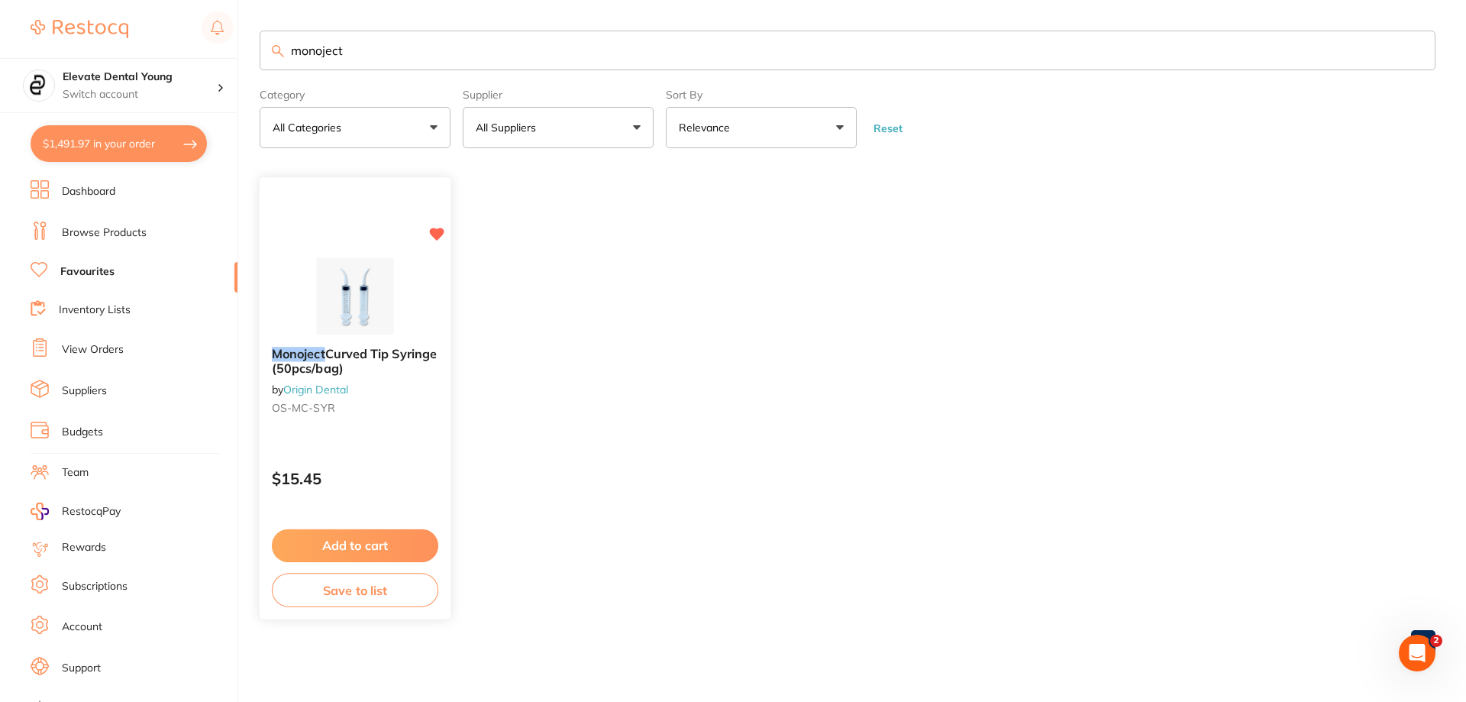
type input "monoject"
click at [383, 537] on button "Add to cart" at bounding box center [355, 545] width 166 height 33
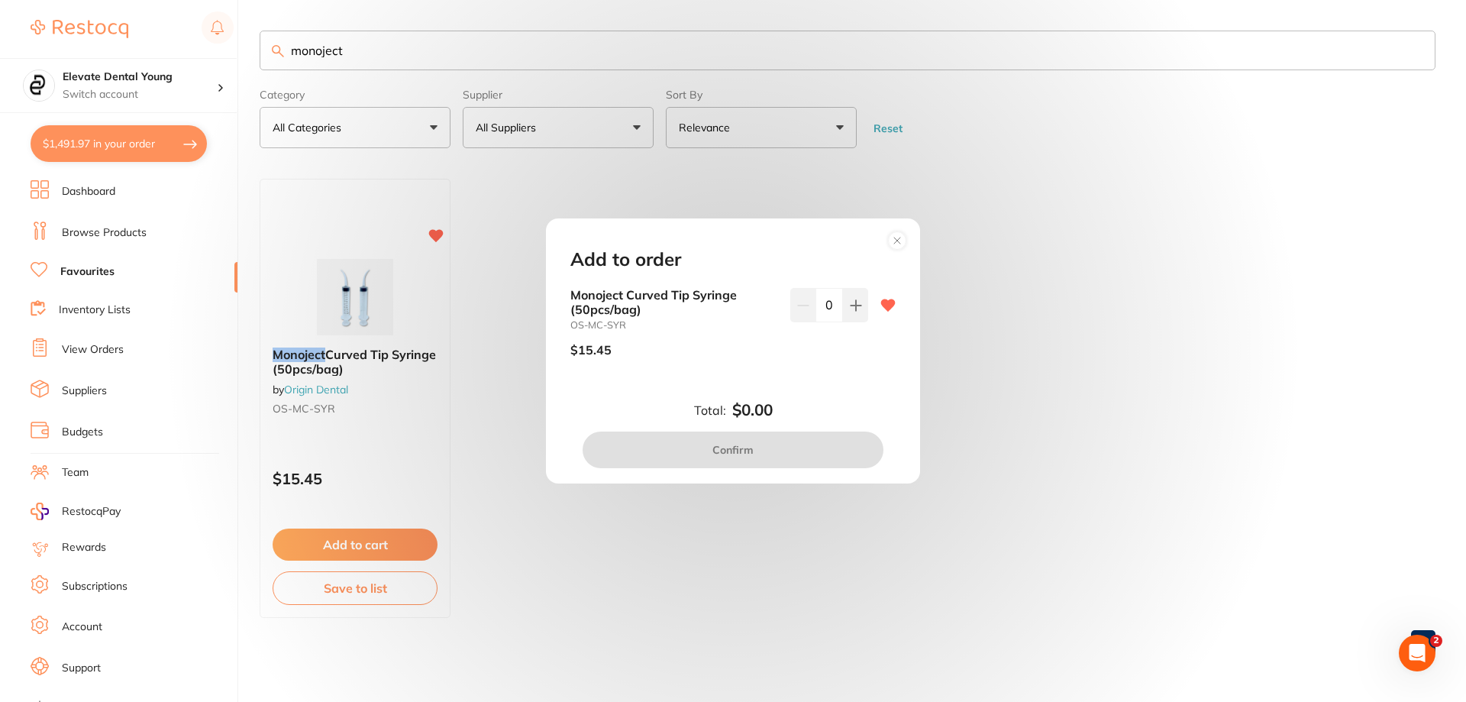
click at [732, 315] on input "0" at bounding box center [828, 305] width 27 height 34
click at [732, 305] on icon at bounding box center [855, 305] width 10 height 10
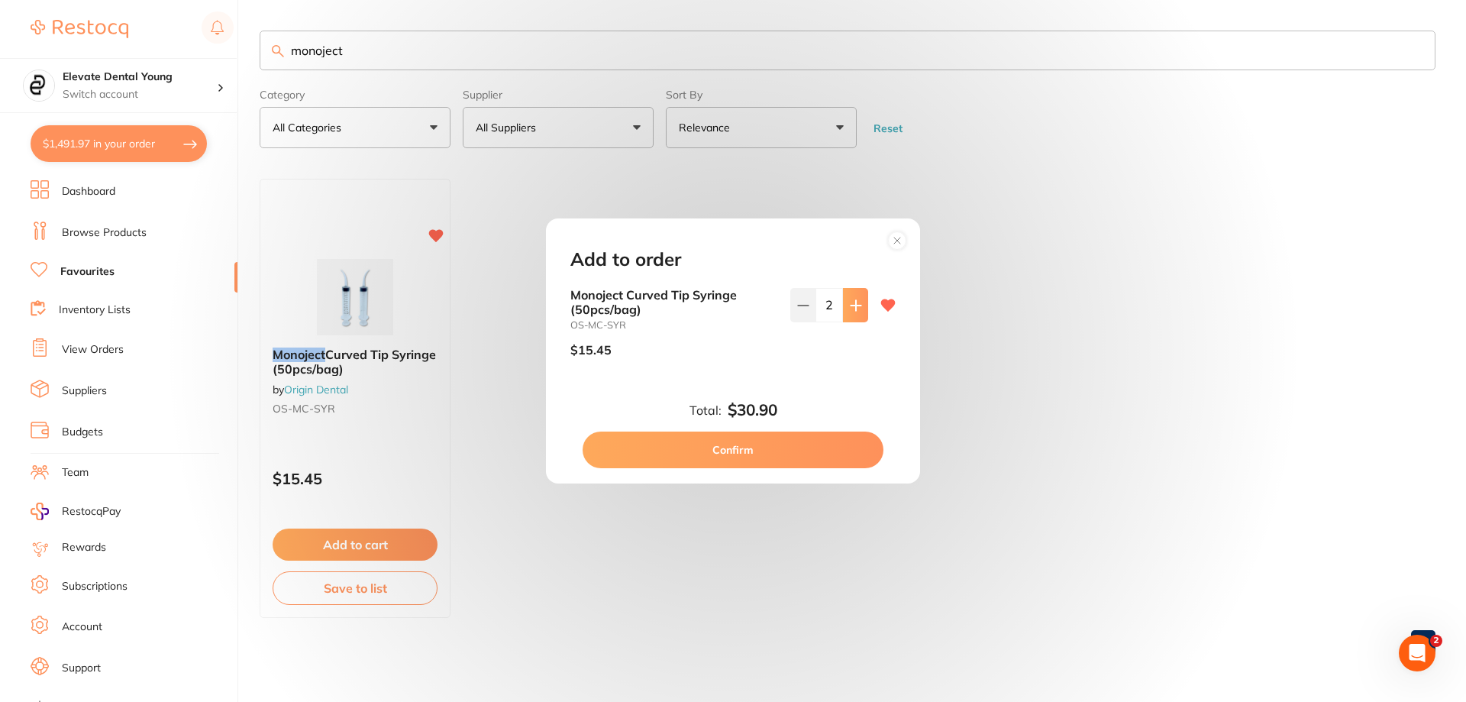
click at [732, 305] on icon at bounding box center [855, 305] width 10 height 10
type input "3"
click at [732, 450] on button "Confirm" at bounding box center [732, 449] width 301 height 37
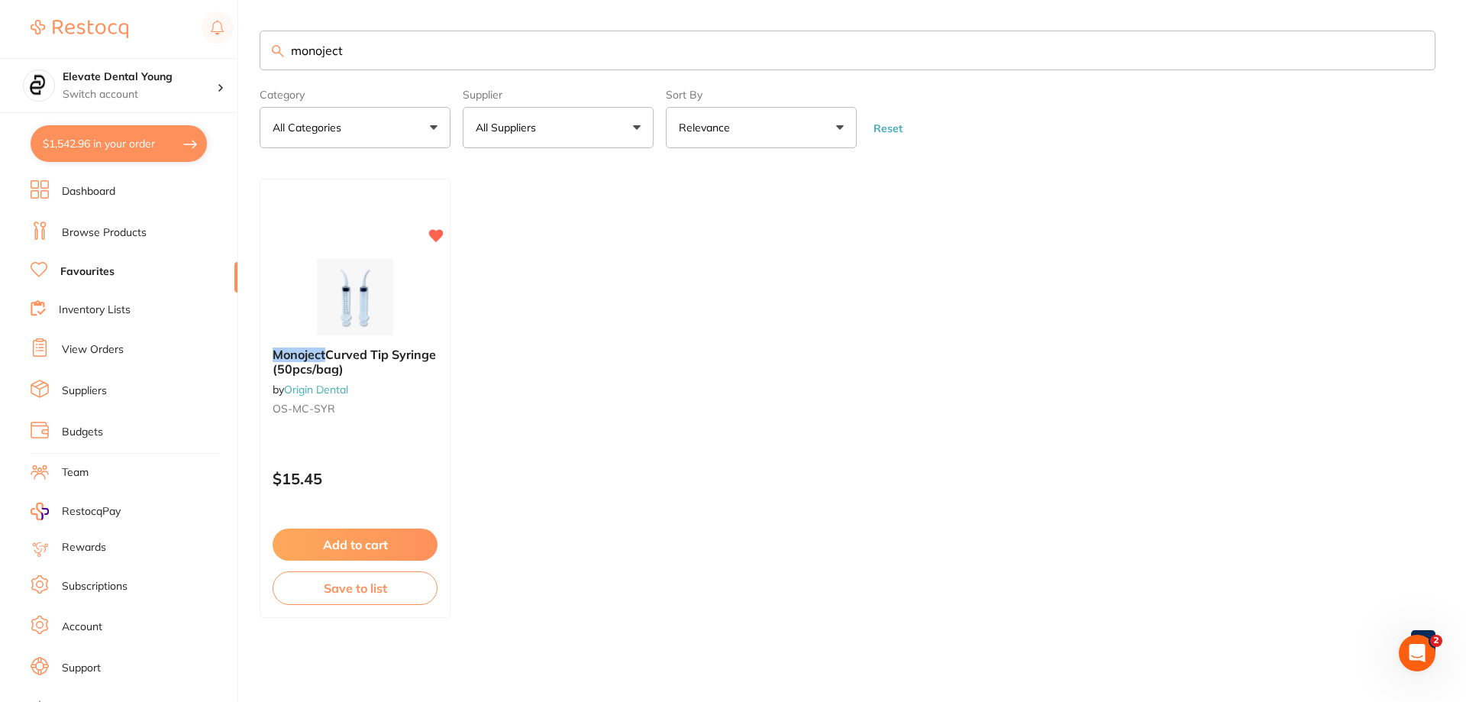
drag, startPoint x: 408, startPoint y: 53, endPoint x: 190, endPoint y: 51, distance: 217.6
click at [197, 53] on div "$1,542.96 Elevate Dental Young Switch account Elevate Dental Young Hilltops Den…" at bounding box center [733, 351] width 1466 height 702
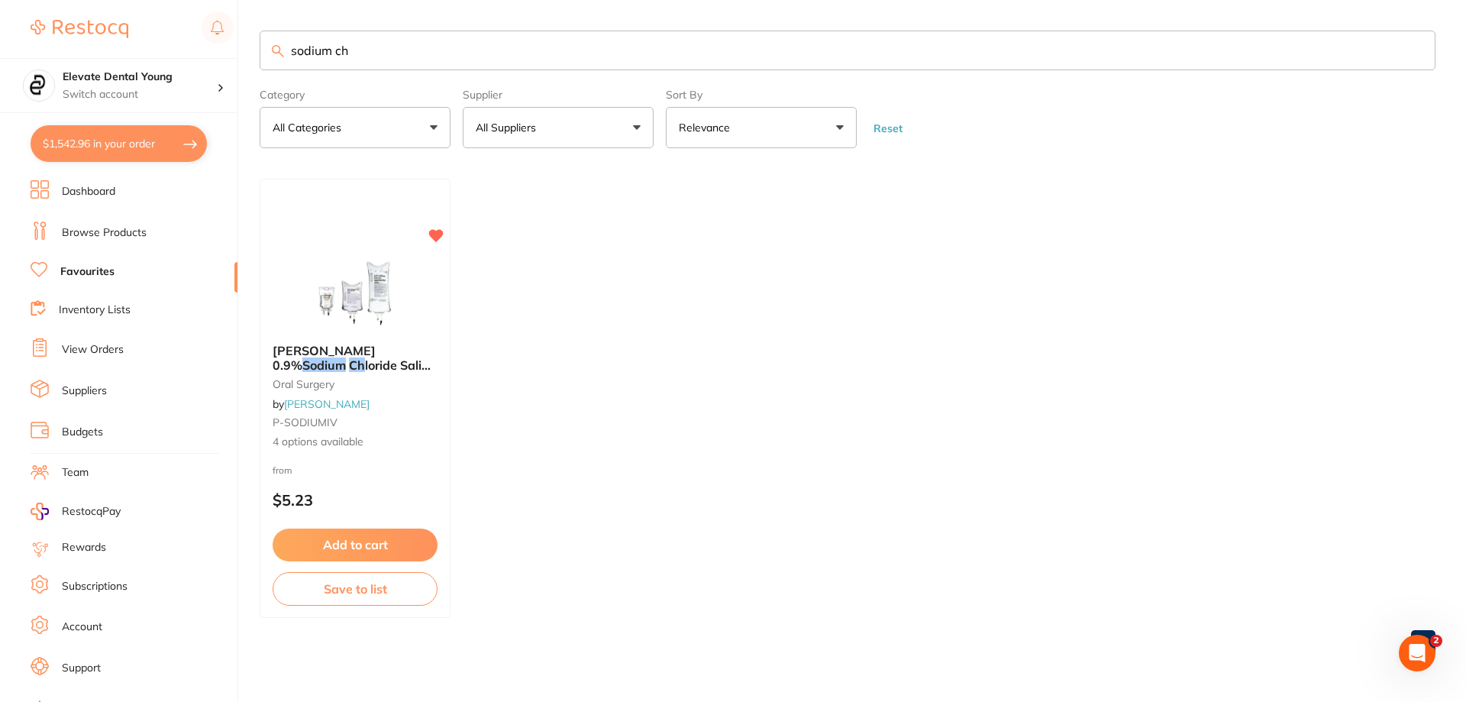
type input "sodium ch"
click at [98, 230] on link "Browse Products" at bounding box center [104, 232] width 85 height 15
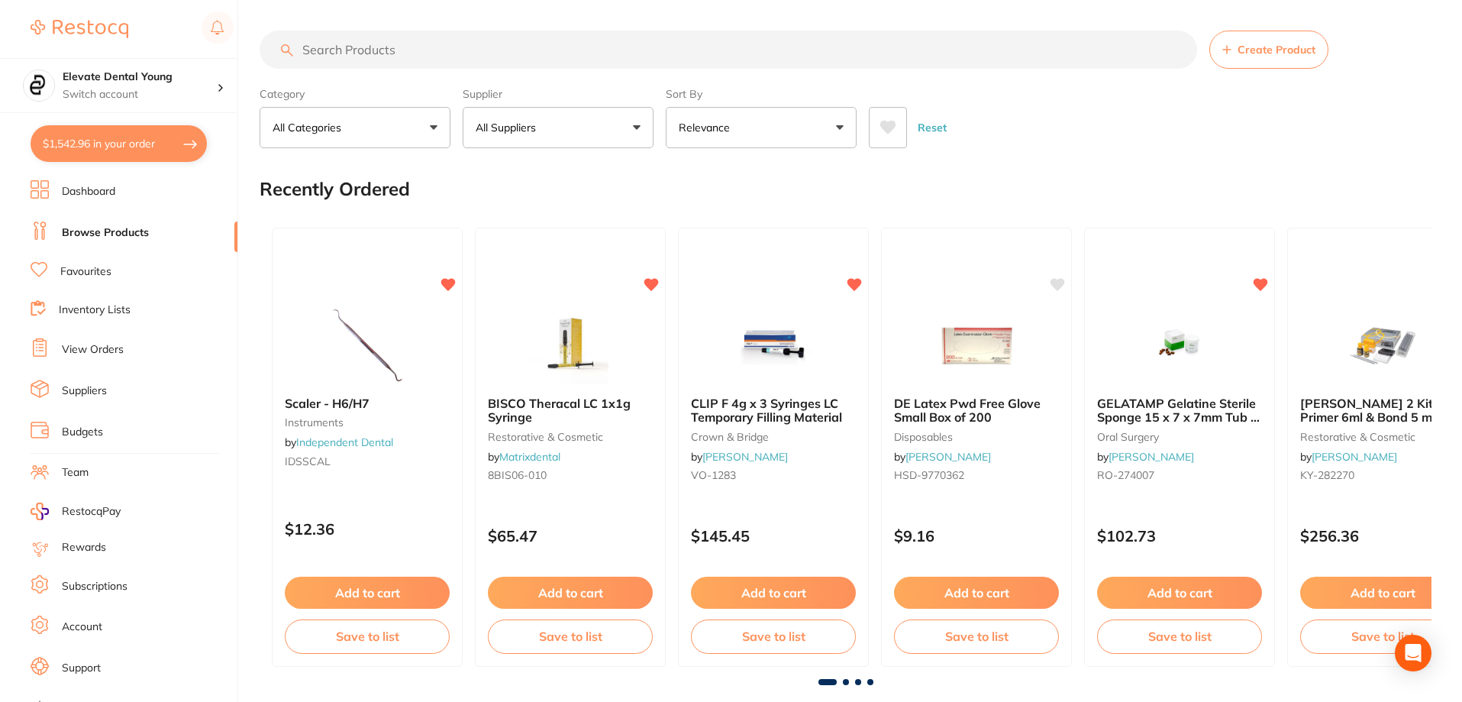
click at [376, 53] on input "search" at bounding box center [728, 50] width 937 height 38
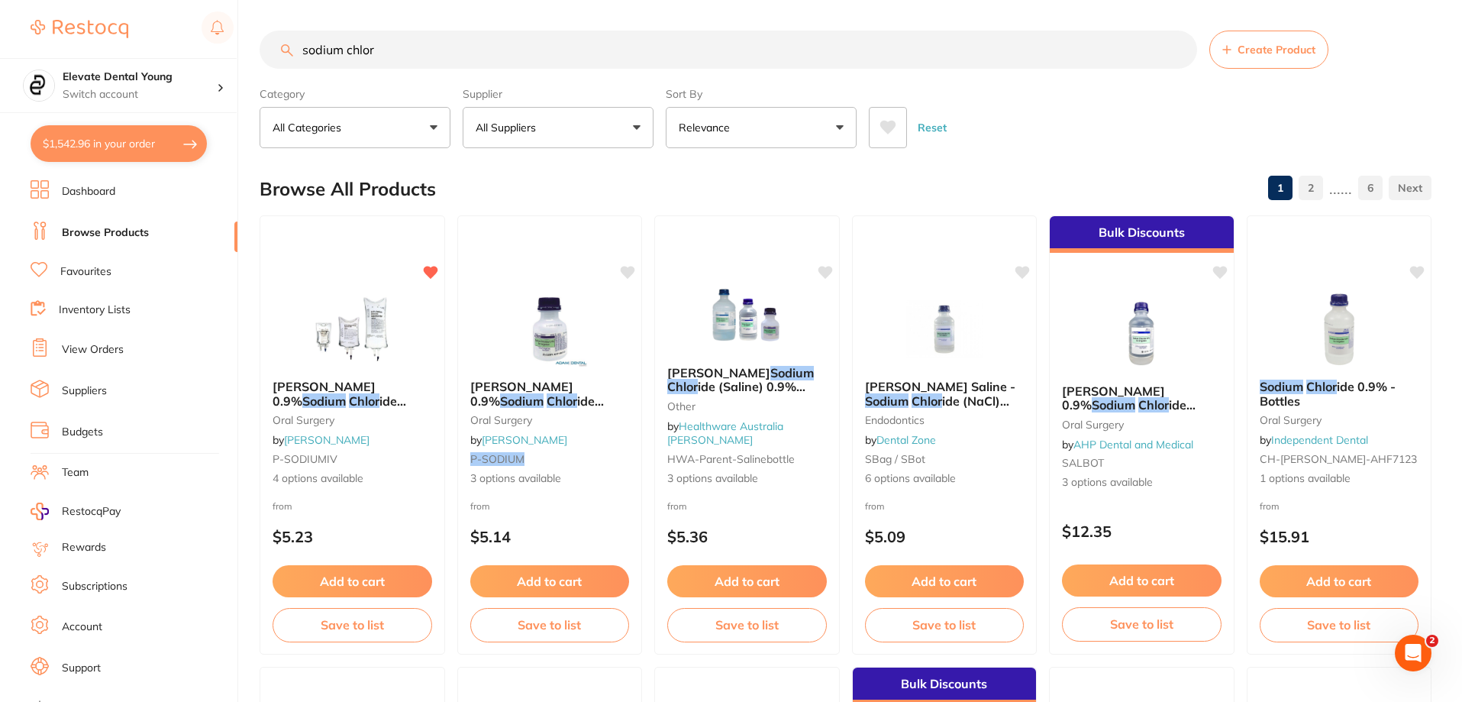
type input "sodium chlor"
click at [567, 128] on button "All Suppliers" at bounding box center [558, 127] width 191 height 41
type input "orig"
click at [542, 260] on p "Origin Dental" at bounding box center [556, 260] width 76 height 14
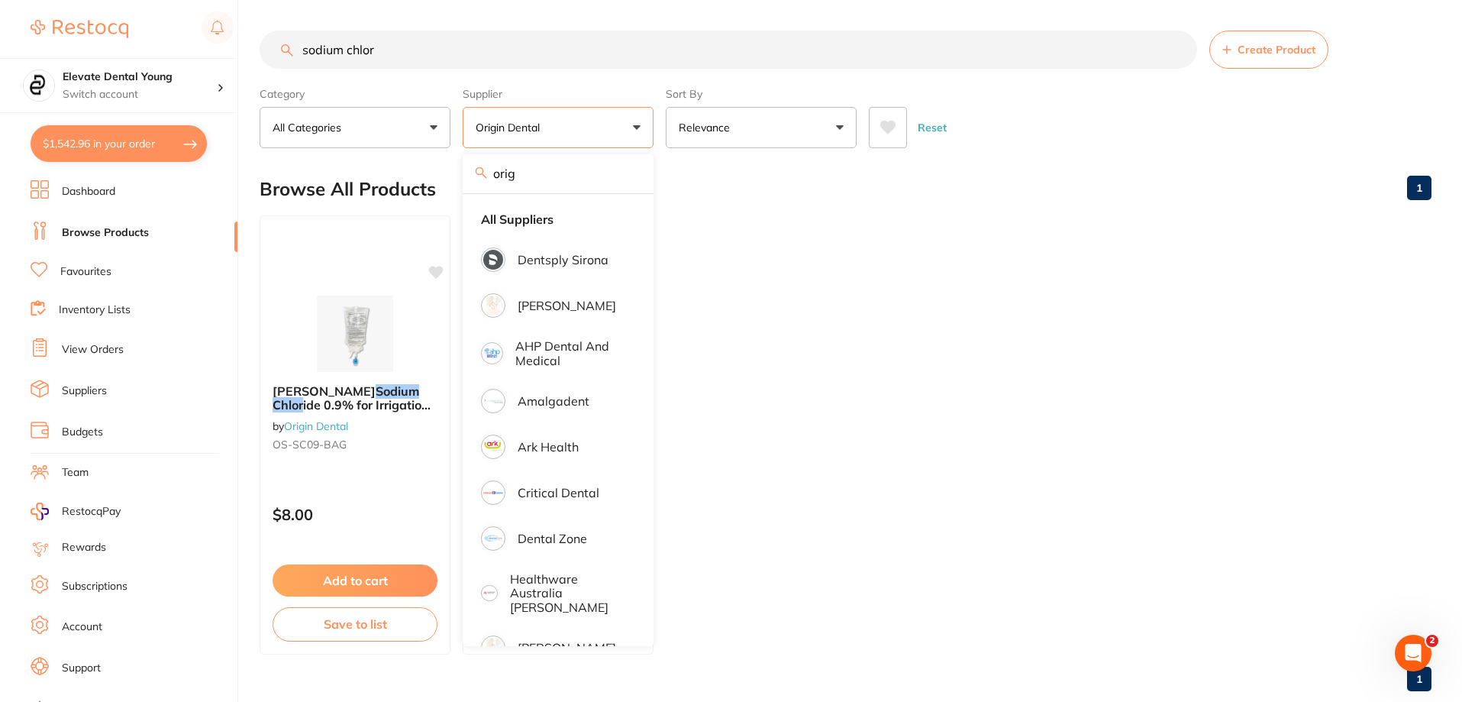
click at [732, 418] on ul "[PERSON_NAME] Sodium Chlor ide 0.9% for Irrigation 1000ml Bag by Origin Dental …" at bounding box center [846, 434] width 1172 height 439
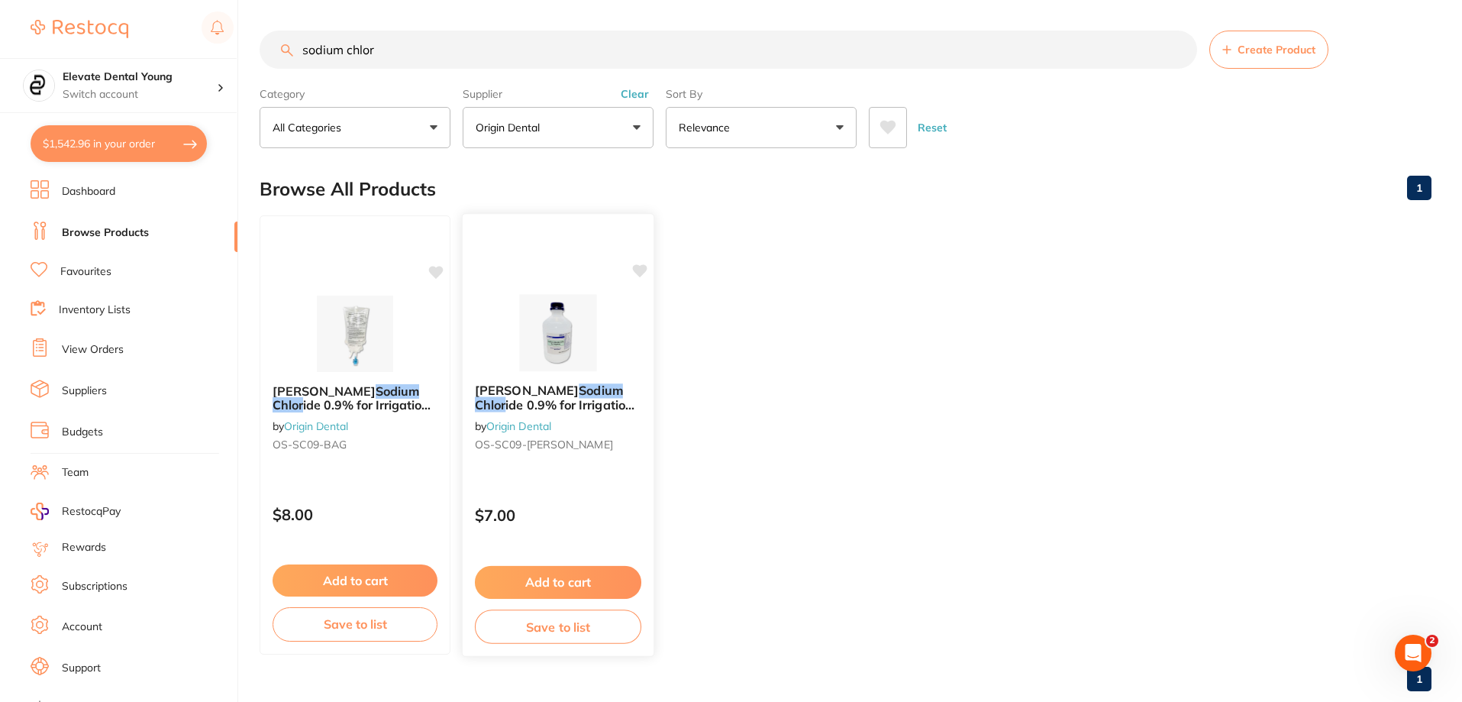
click at [551, 331] on img at bounding box center [558, 332] width 100 height 77
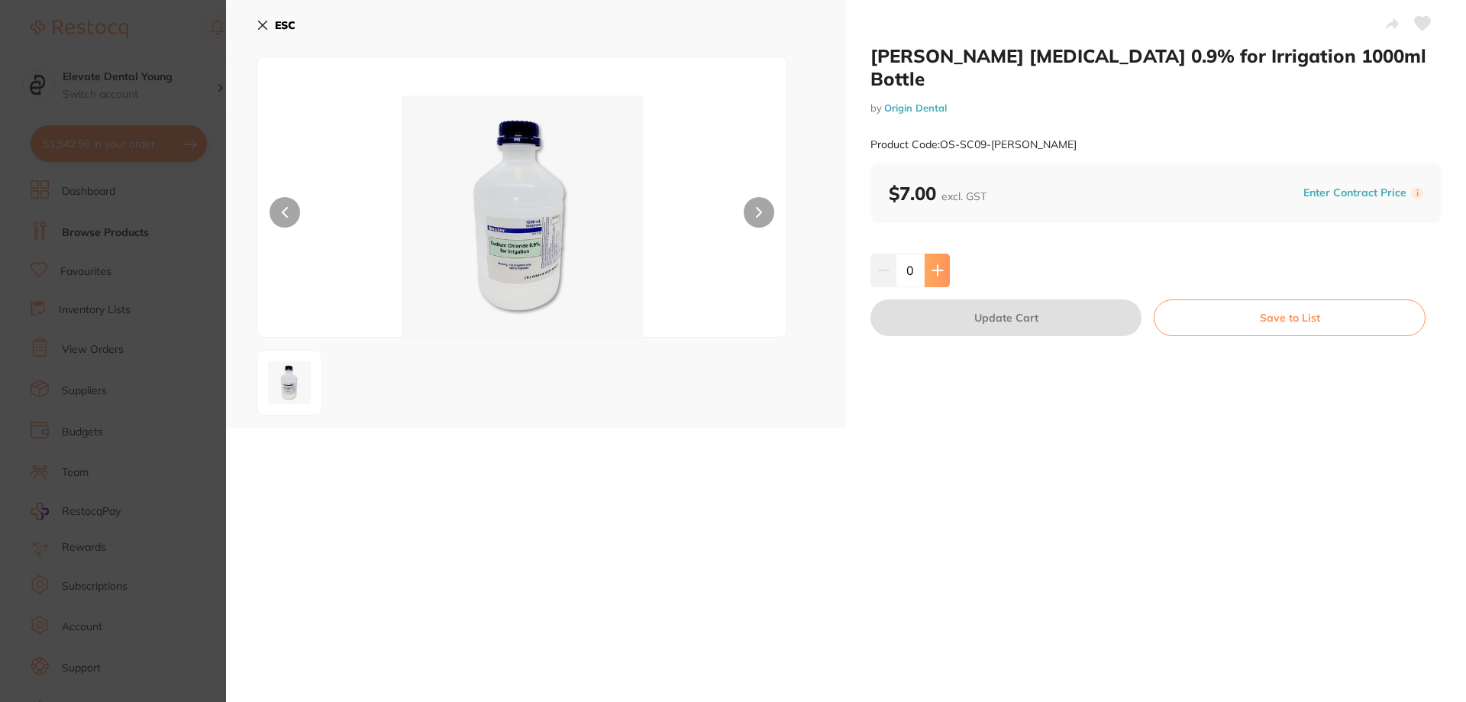
click at [732, 264] on icon at bounding box center [937, 270] width 12 height 12
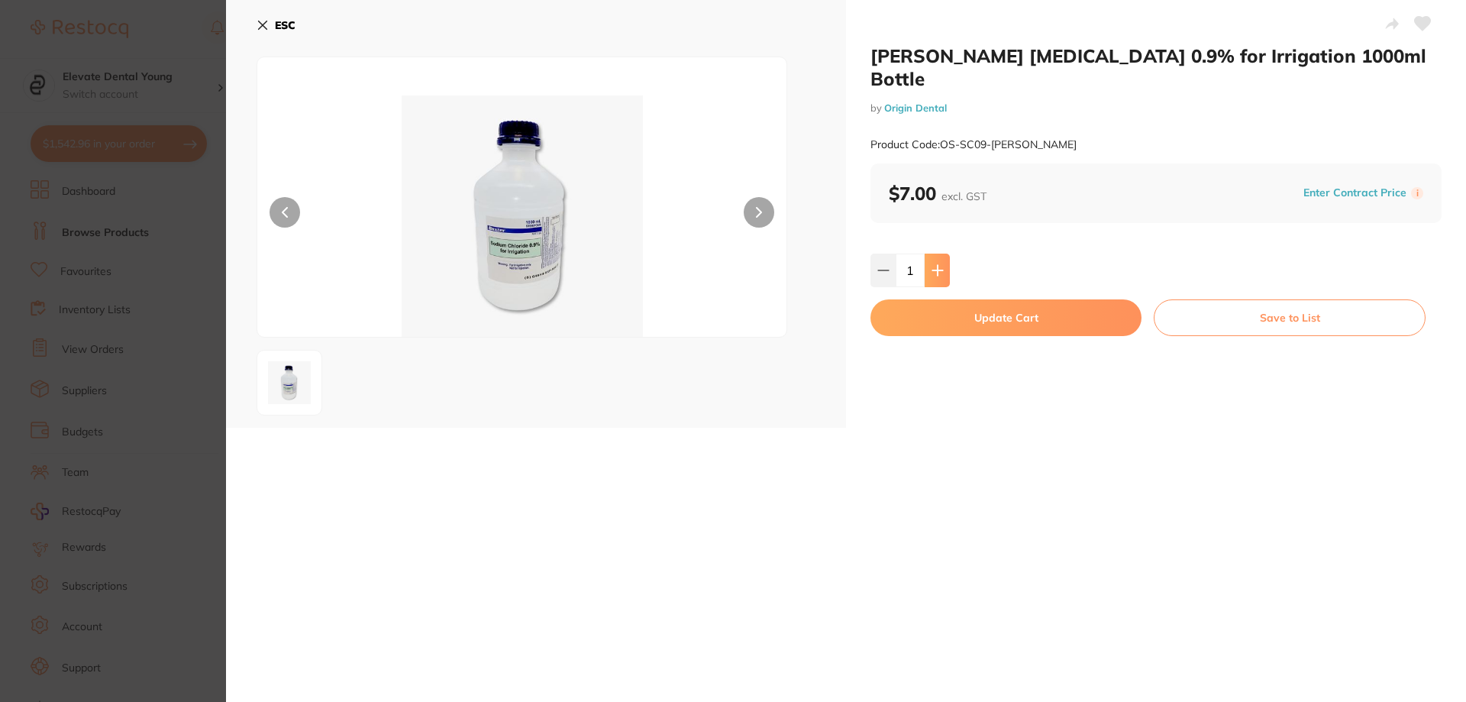
click at [732, 264] on icon at bounding box center [937, 270] width 12 height 12
click at [732, 265] on icon at bounding box center [937, 270] width 10 height 10
click at [732, 264] on icon at bounding box center [937, 270] width 12 height 12
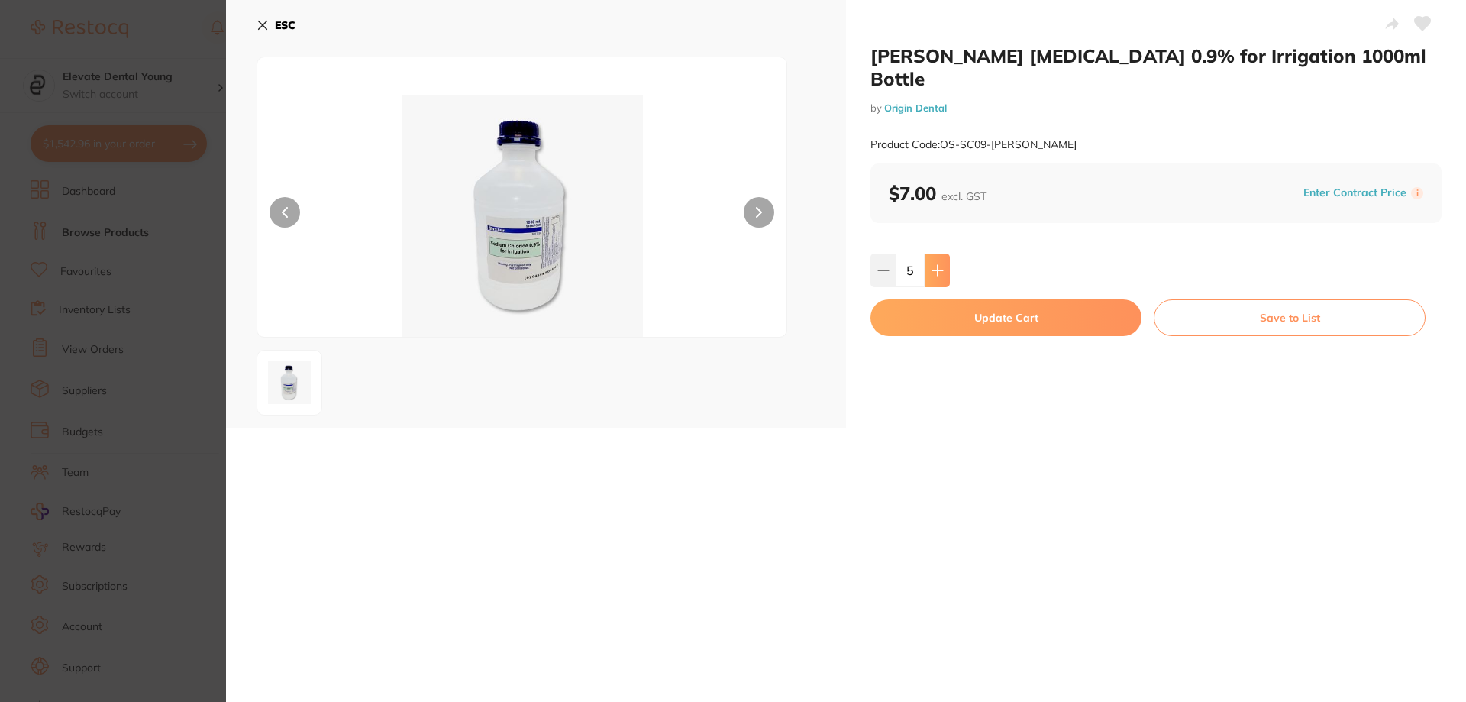
type input "6"
click at [732, 299] on button "Update Cart" at bounding box center [1005, 317] width 271 height 37
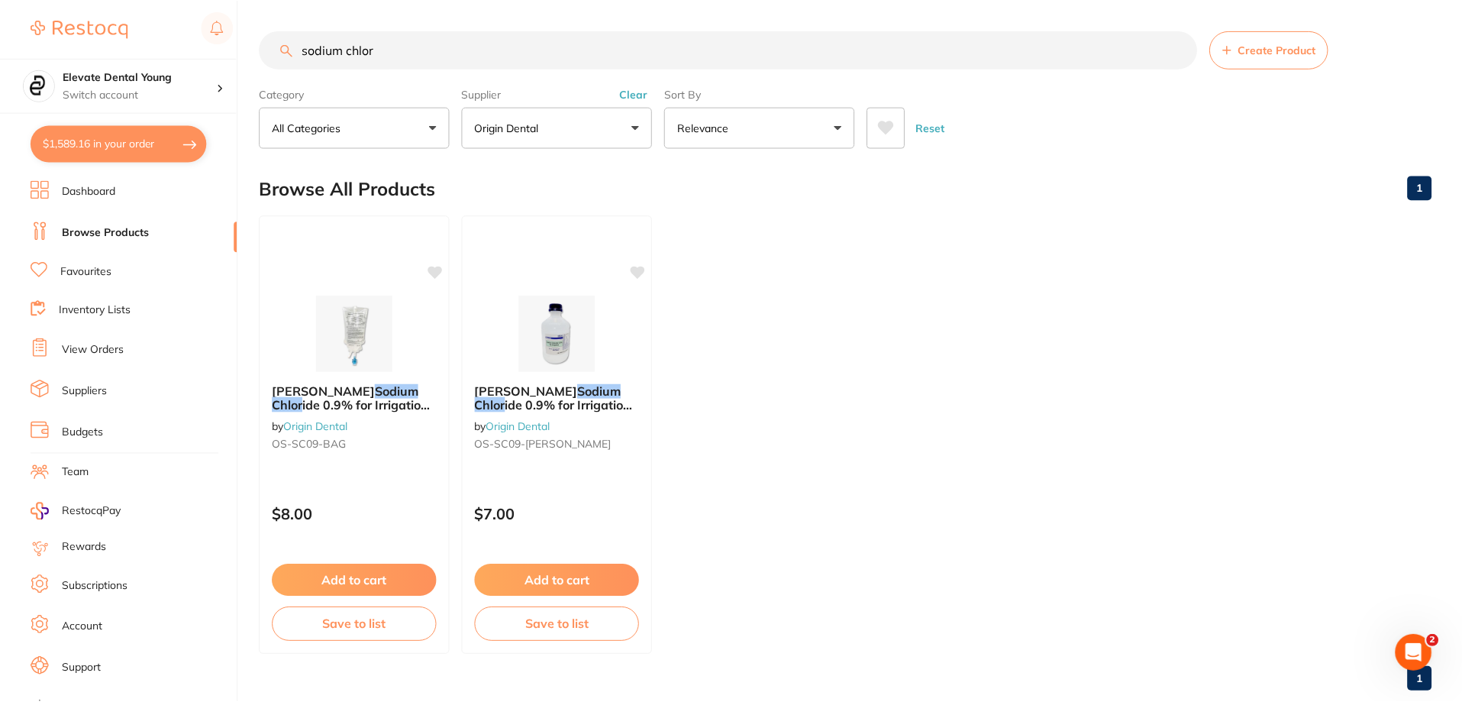
scroll to position [12, 0]
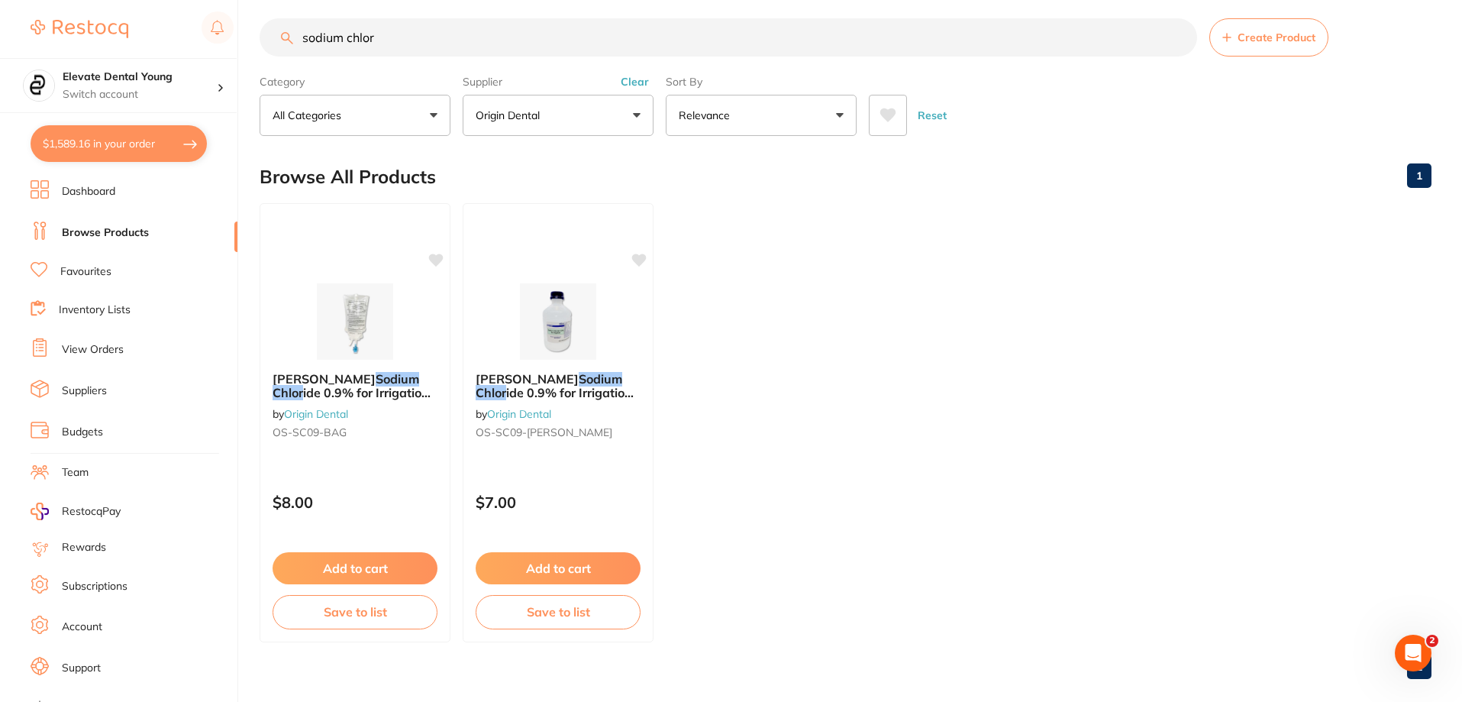
drag, startPoint x: 417, startPoint y: 39, endPoint x: 260, endPoint y: 26, distance: 157.8
click at [260, 26] on div "sodium chlor Create Product" at bounding box center [846, 37] width 1172 height 38
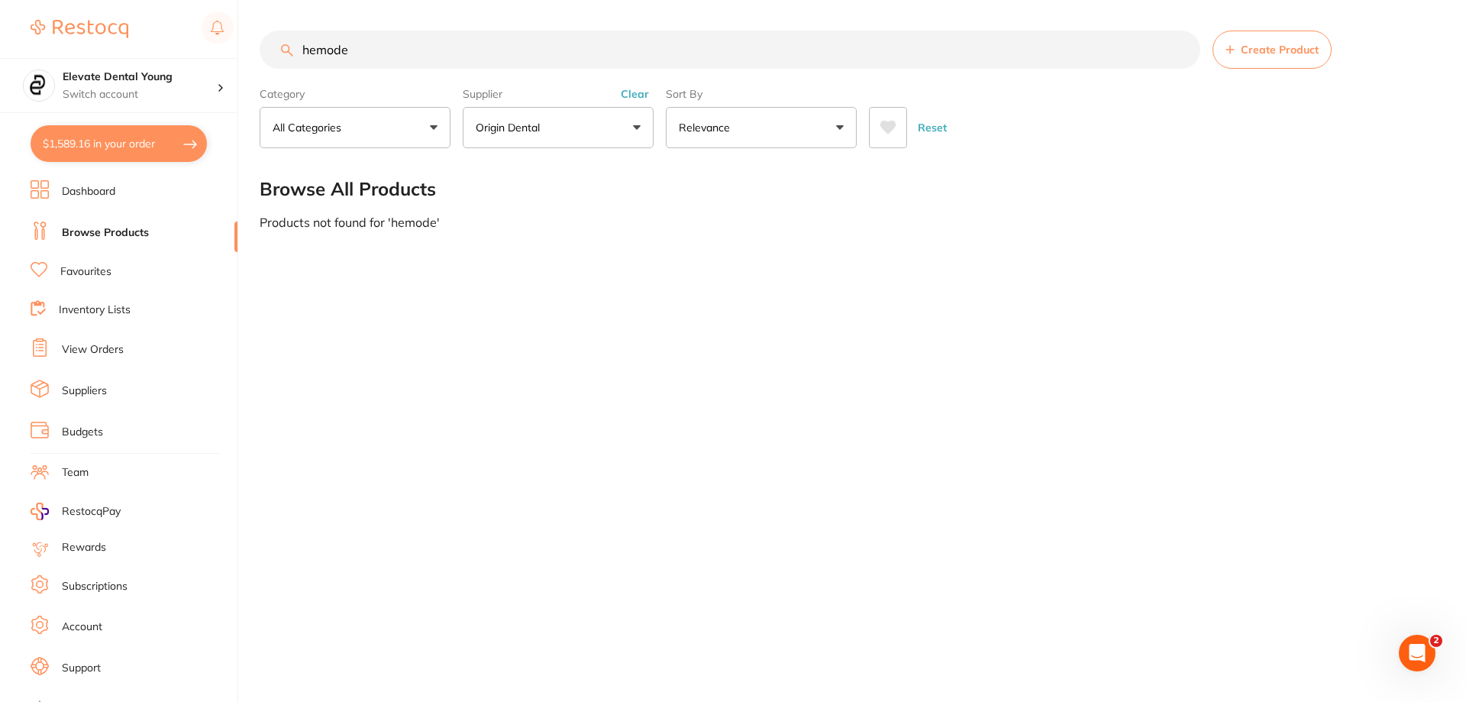
type input "hemode"
click at [639, 95] on button "Clear" at bounding box center [634, 94] width 37 height 14
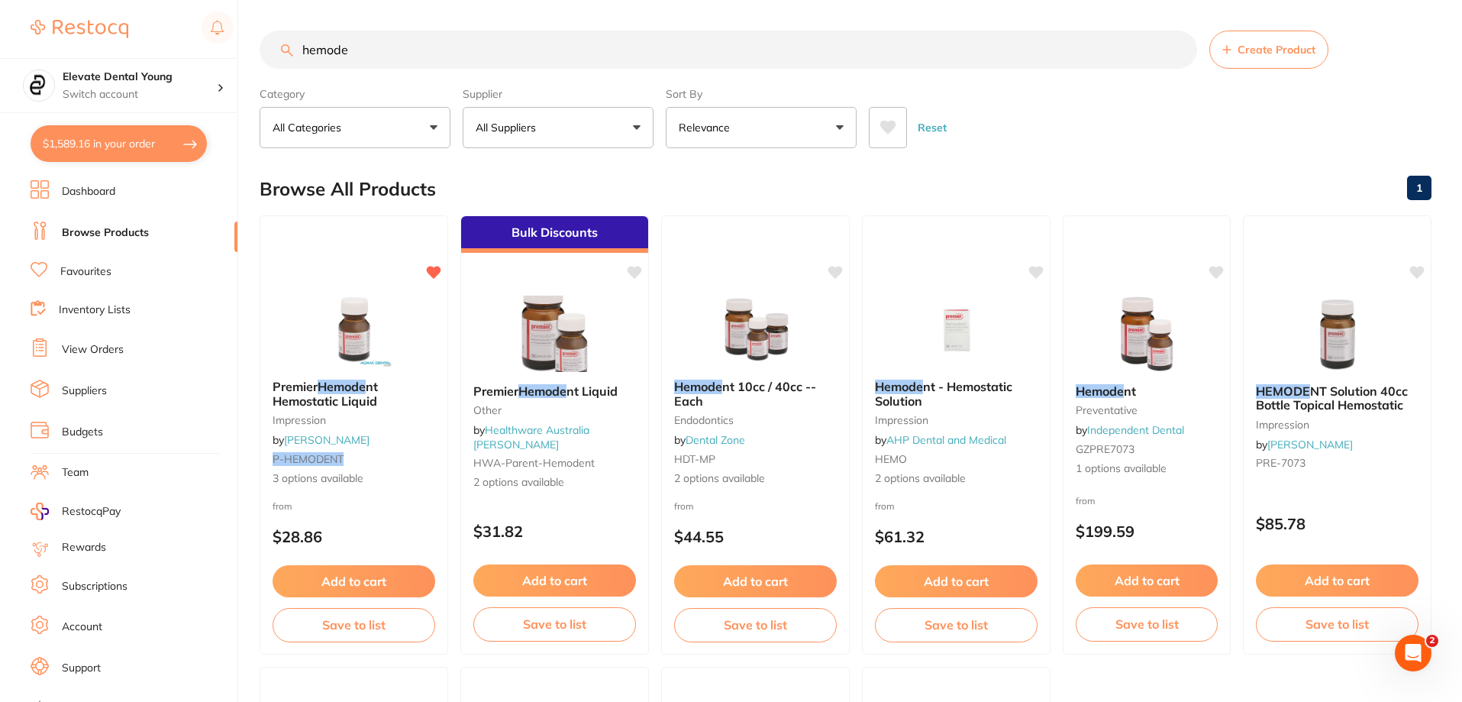
click at [602, 121] on button "All Suppliers" at bounding box center [558, 127] width 191 height 41
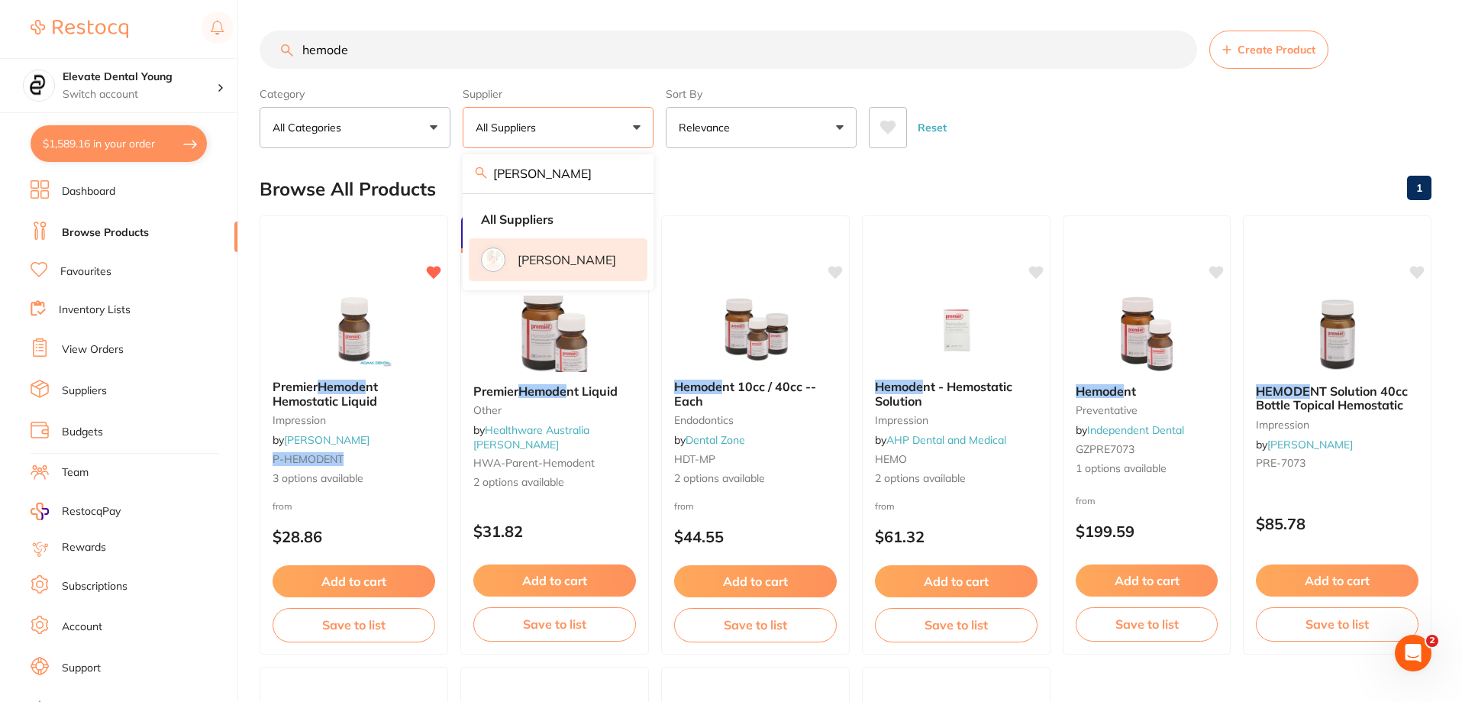
click at [533, 256] on p "[PERSON_NAME]" at bounding box center [567, 260] width 98 height 14
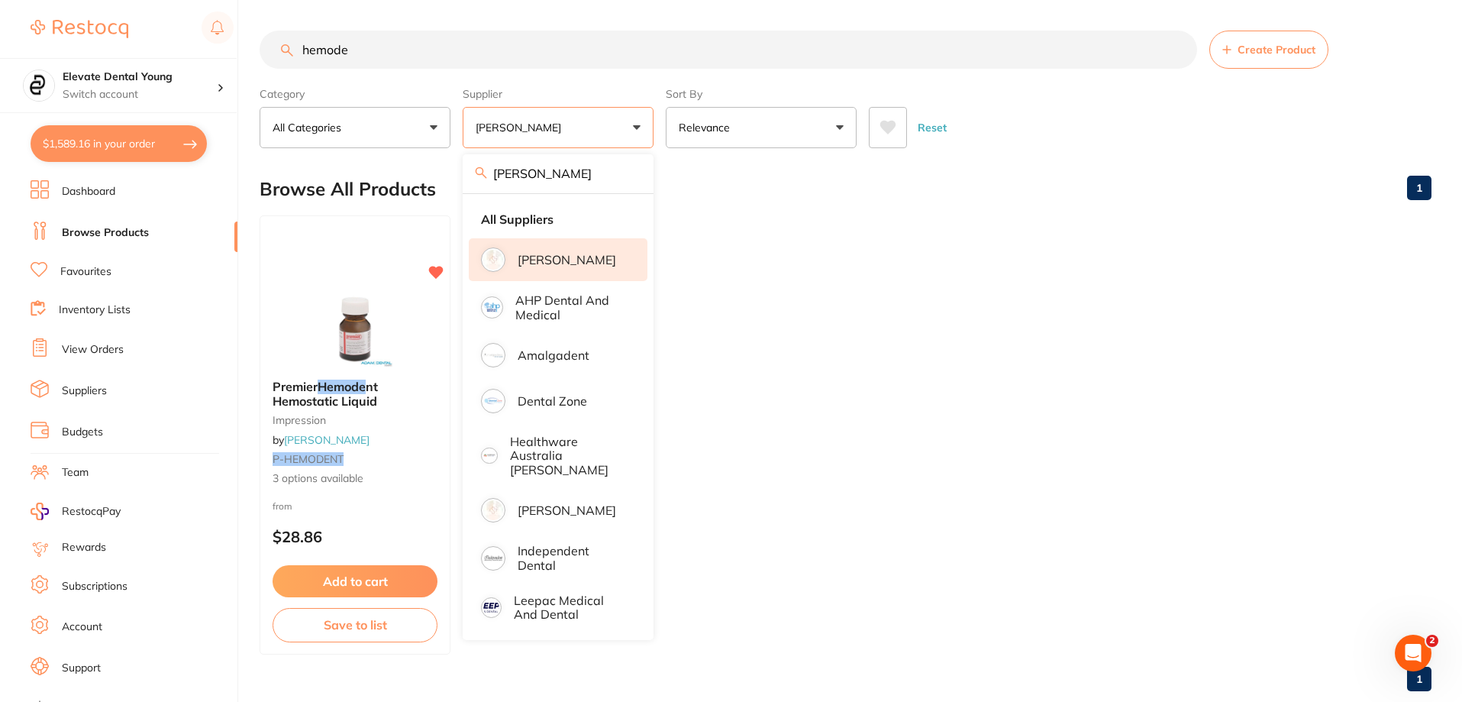
click at [573, 171] on input "[PERSON_NAME]" at bounding box center [558, 173] width 191 height 38
type input "a"
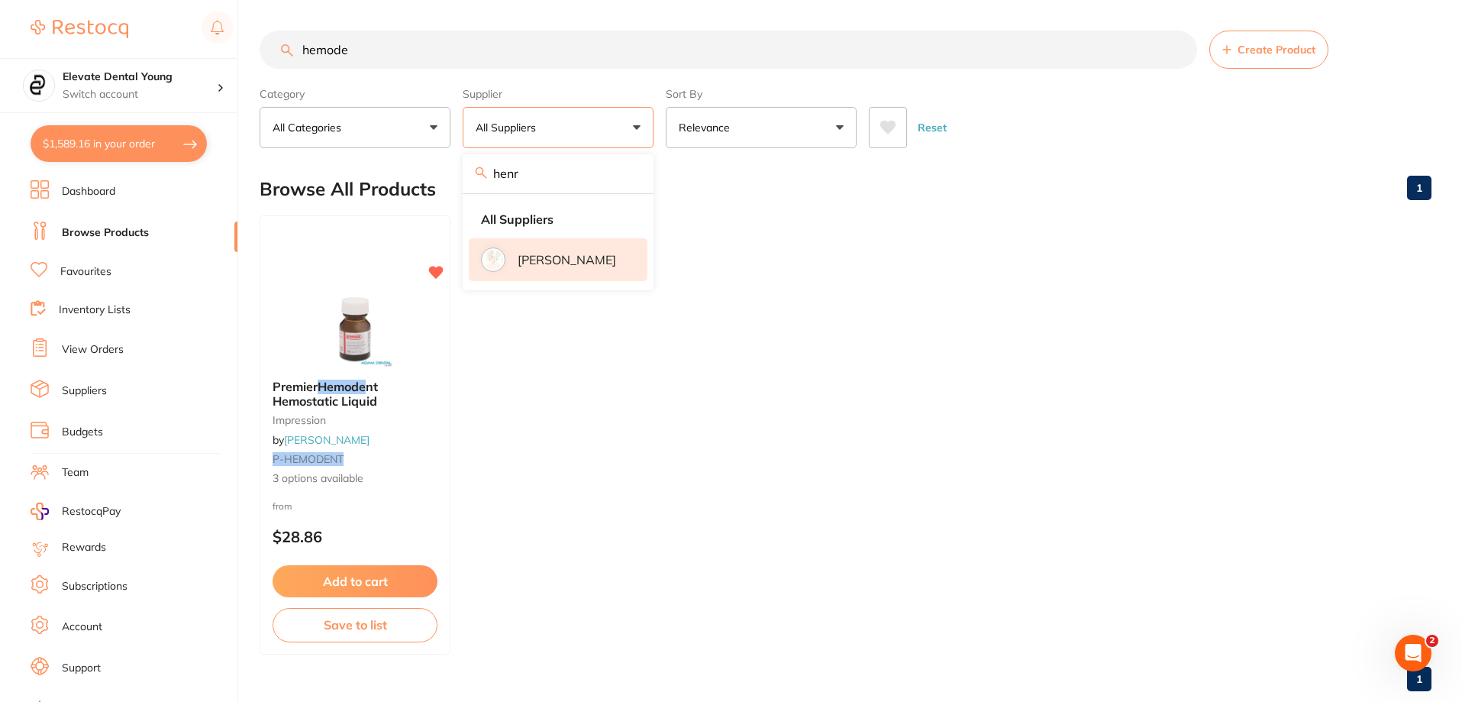
type input "henr"
click at [573, 254] on p "[PERSON_NAME]" at bounding box center [567, 260] width 98 height 14
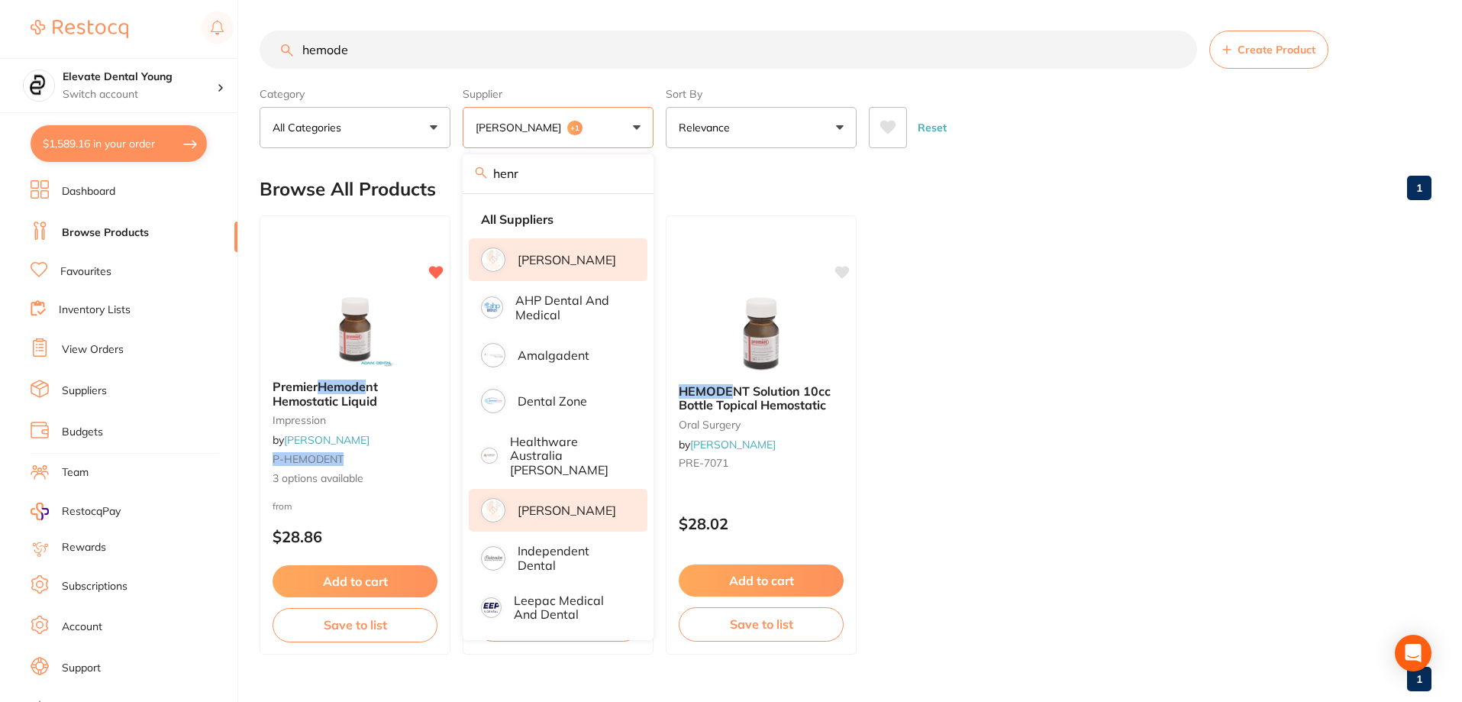
click at [732, 279] on ul "Premier Hemode nt Hemostatic Liquid impression by [PERSON_NAME] P-HEMODENT 3 op…" at bounding box center [846, 434] width 1172 height 439
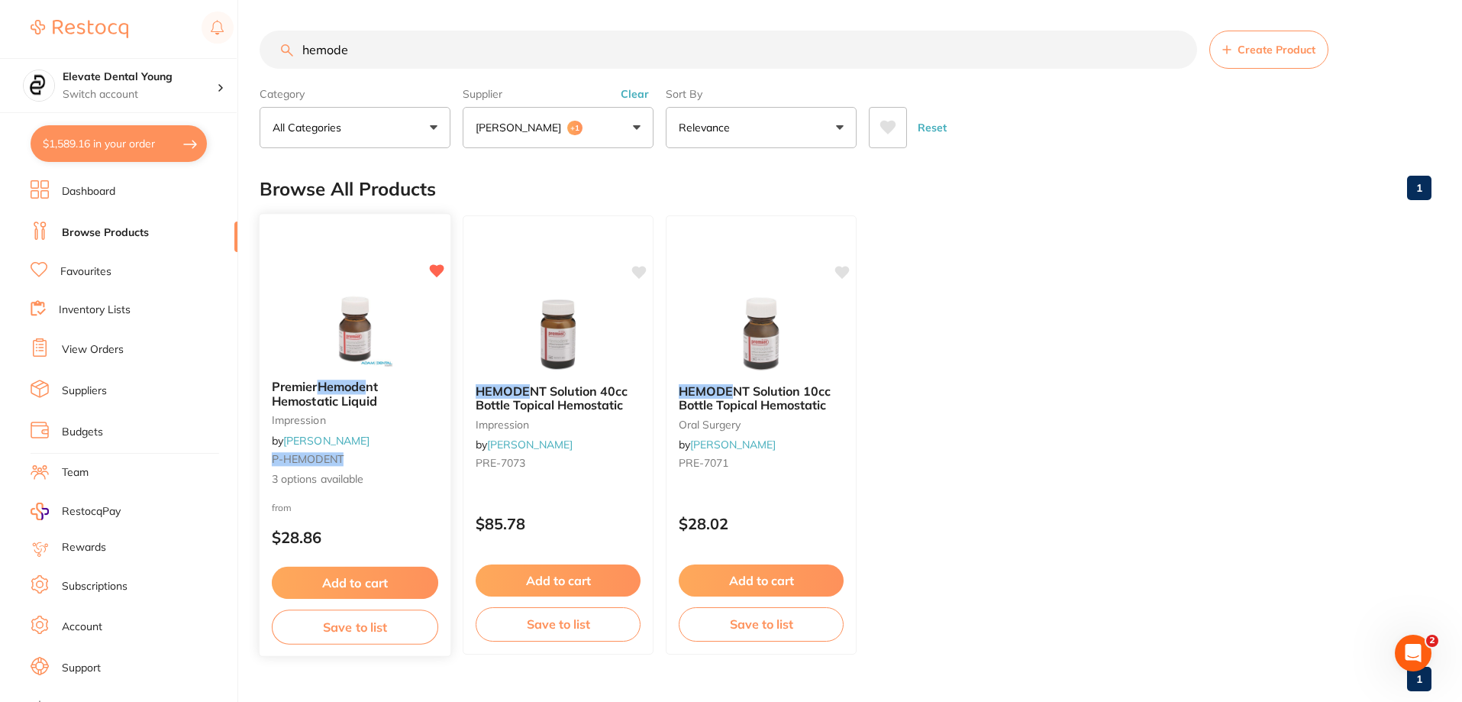
click at [336, 325] on img at bounding box center [355, 328] width 100 height 77
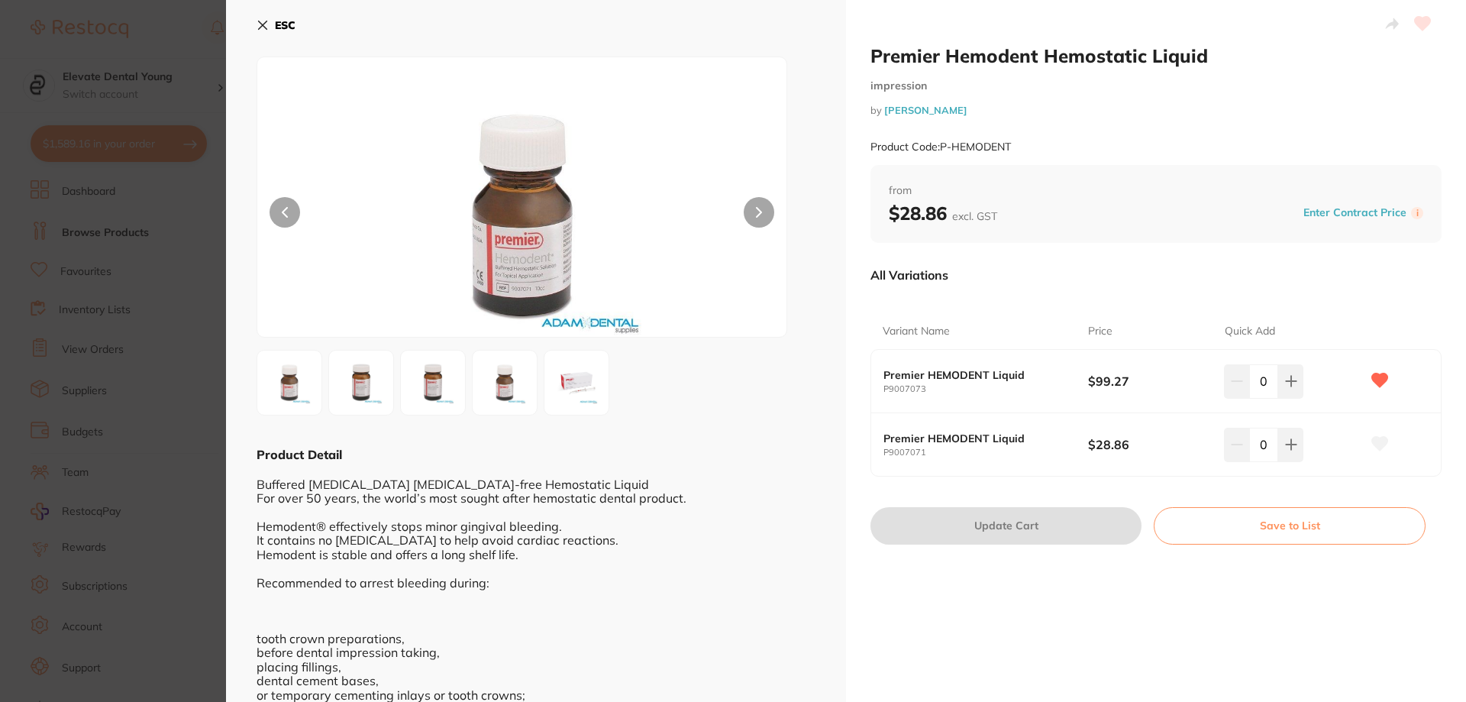
click at [270, 23] on button "ESC" at bounding box center [275, 25] width 39 height 26
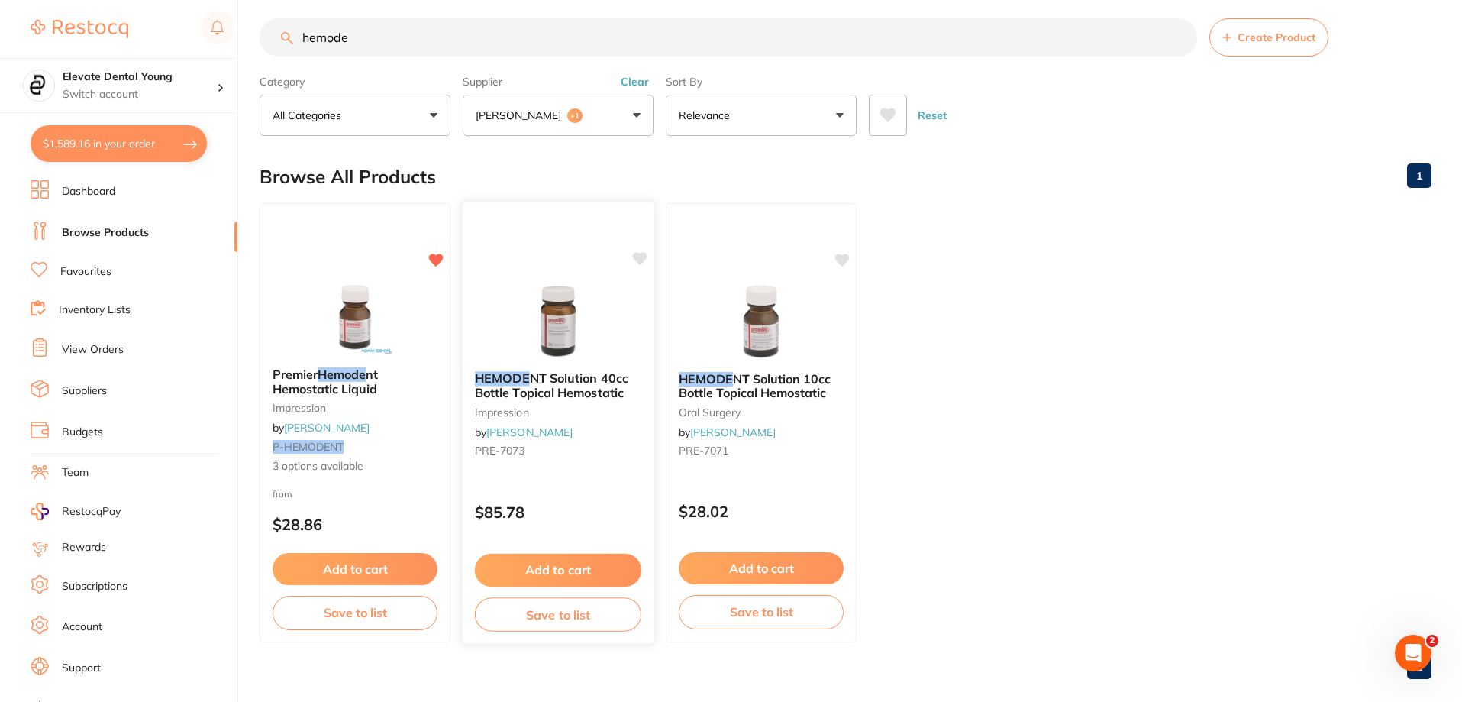
click at [602, 563] on button "Add to cart" at bounding box center [558, 569] width 166 height 33
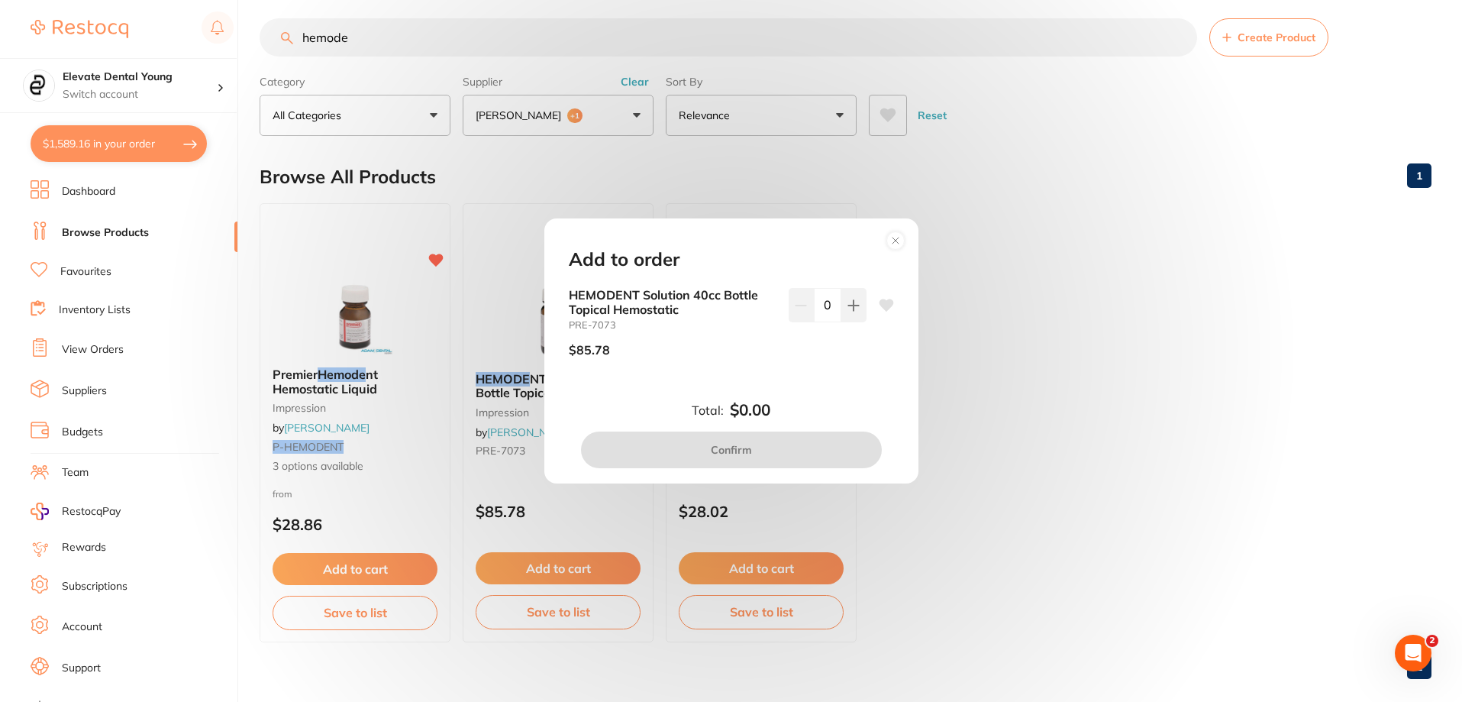
scroll to position [0, 0]
click at [732, 315] on button at bounding box center [853, 305] width 25 height 34
type input "1"
click at [732, 306] on icon at bounding box center [886, 305] width 15 height 12
click at [724, 454] on button "Confirm" at bounding box center [731, 449] width 301 height 37
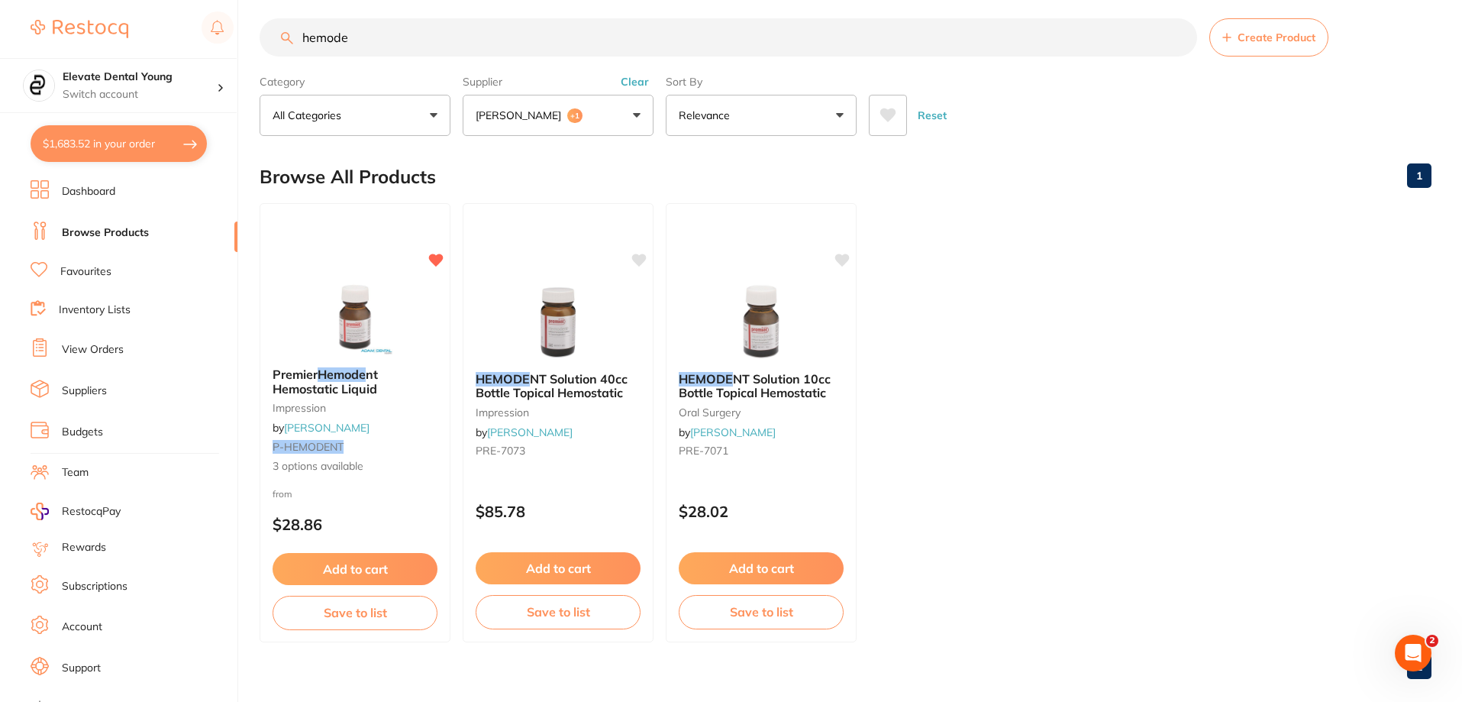
click at [144, 166] on section "Elevate Dental Young Switch account Elevate Dental Young Hilltops Dentistry $1,…" at bounding box center [119, 351] width 238 height 702
click at [157, 154] on button "$1,683.52 in your order" at bounding box center [119, 143] width 176 height 37
checkbox input "true"
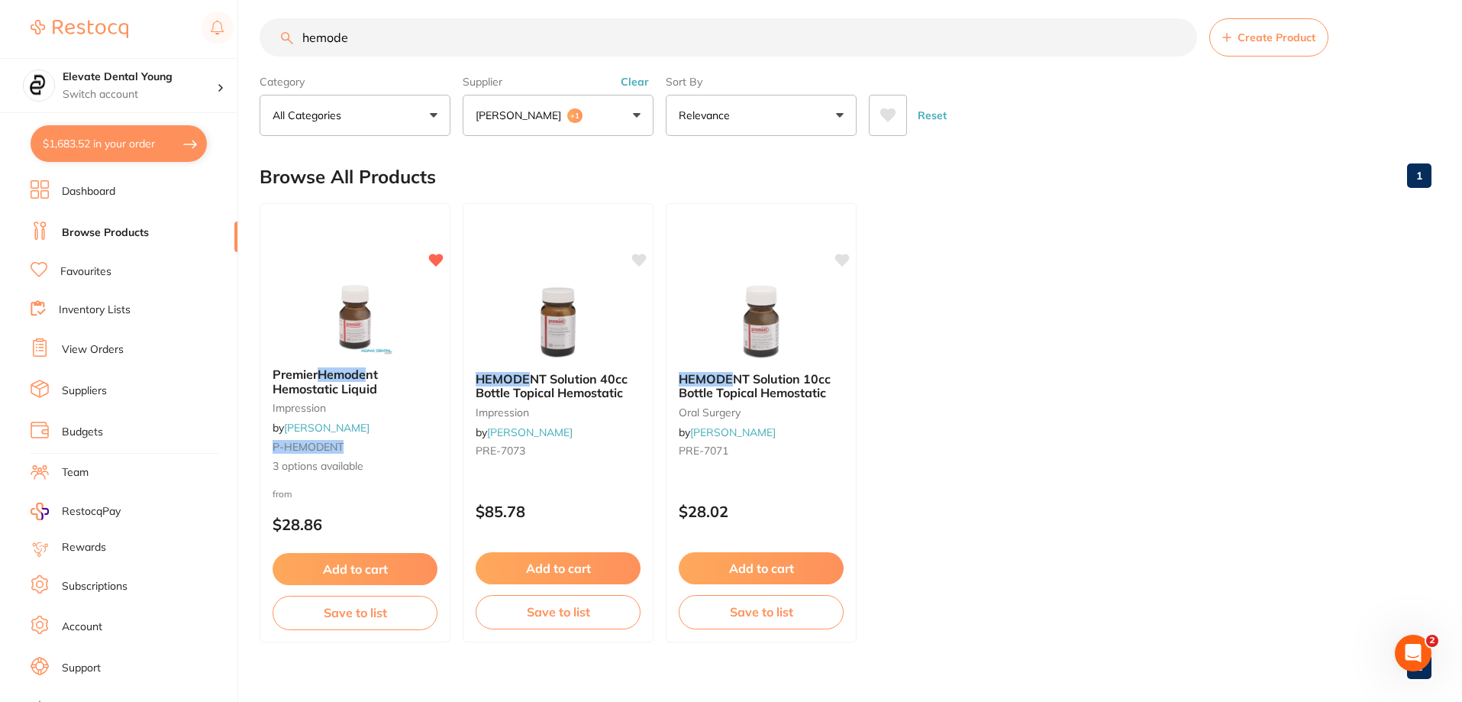
checkbox input "true"
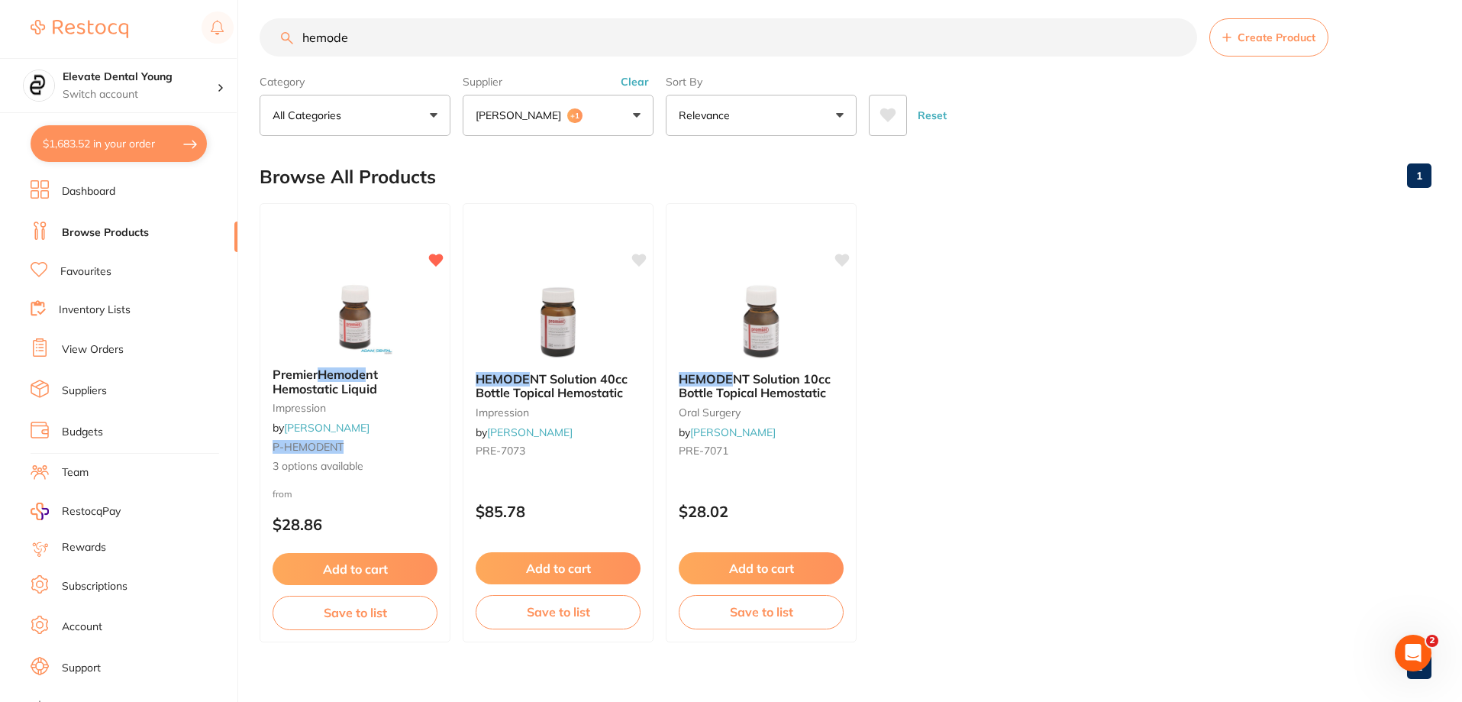
checkbox input "true"
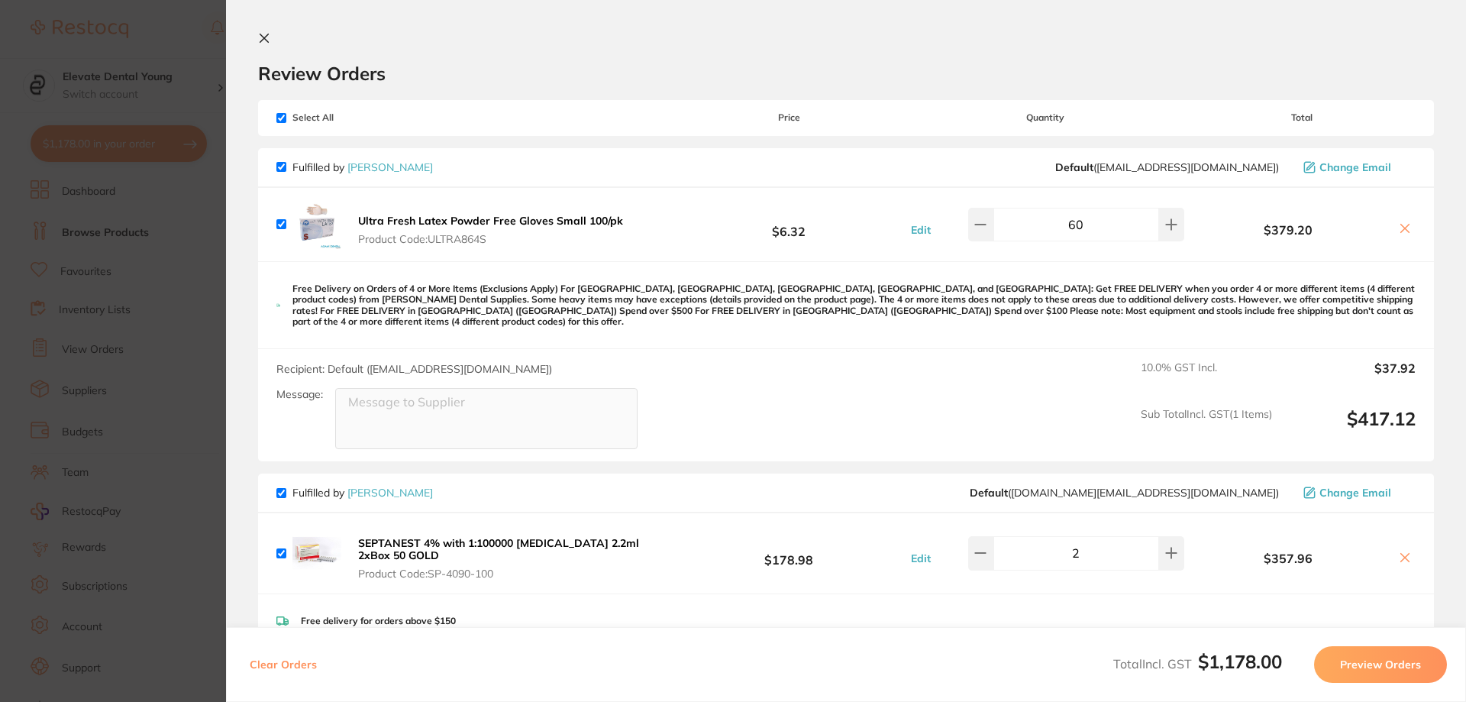
click at [176, 46] on section "Update RRP Set your pre negotiated price for this item. Item Agreed RRP (excl. …" at bounding box center [733, 351] width 1466 height 702
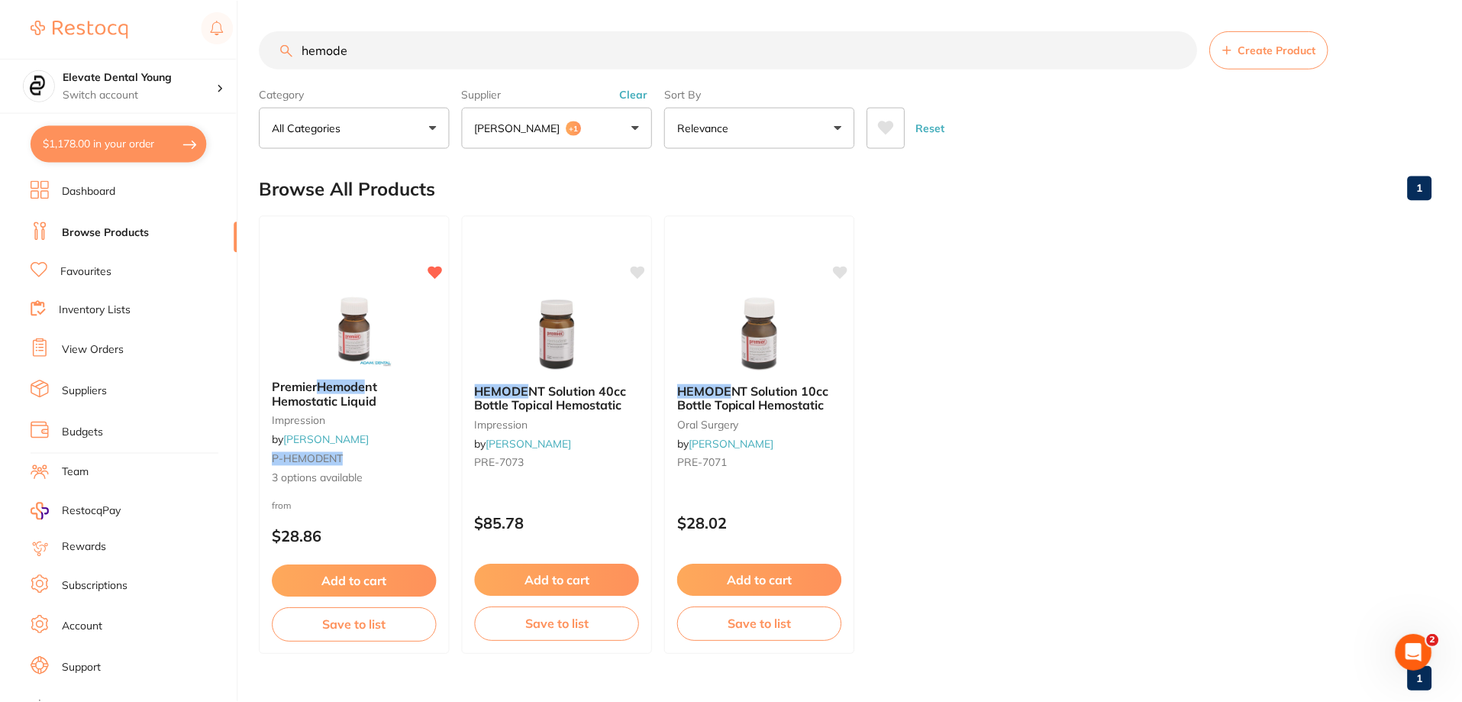
scroll to position [12, 0]
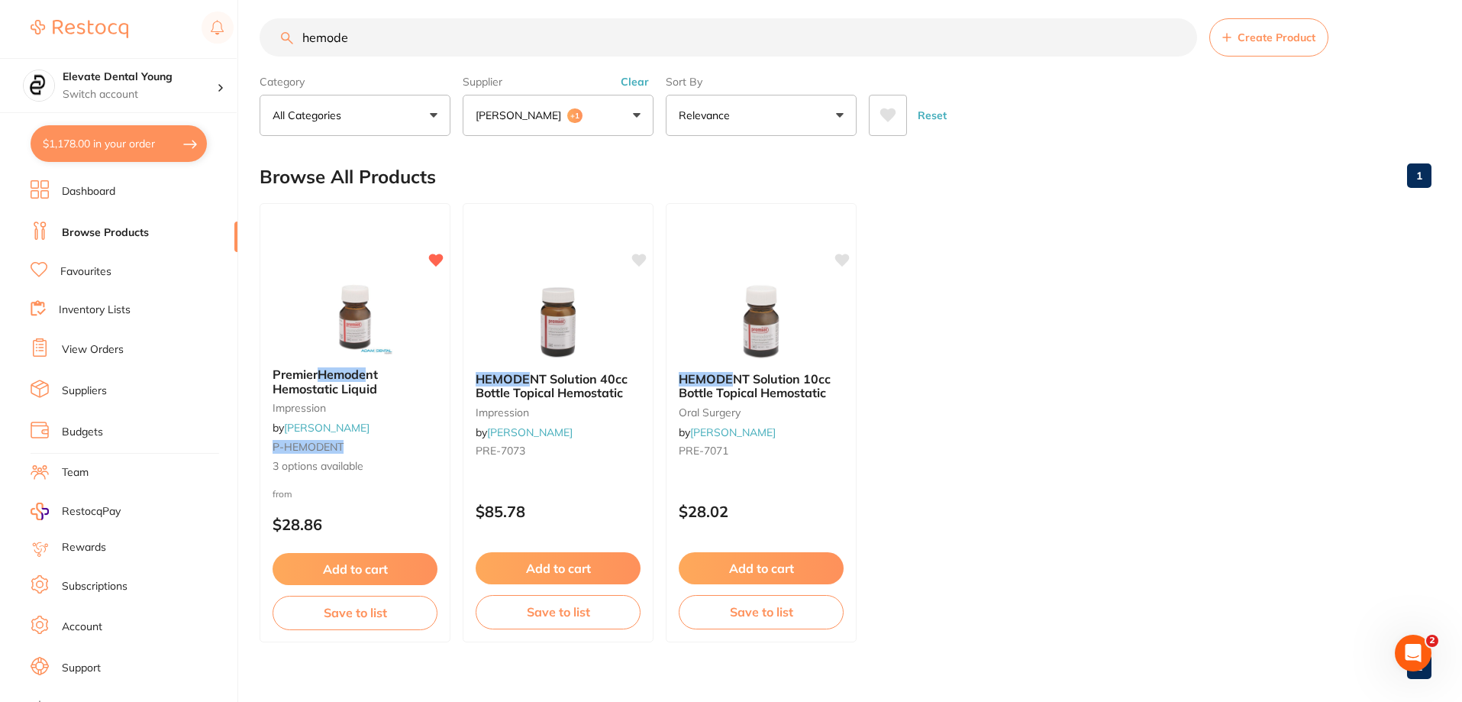
checkbox input "false"
